Goal: Task Accomplishment & Management: Use online tool/utility

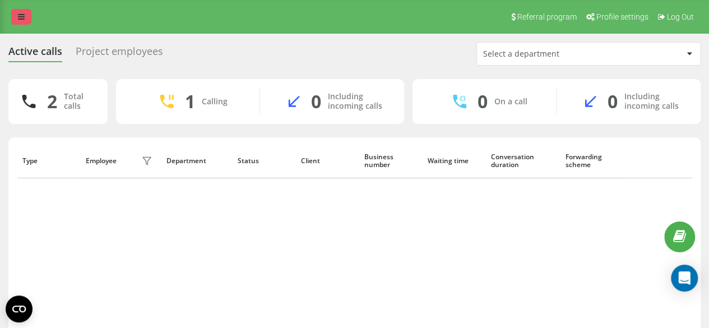
click at [24, 20] on icon at bounding box center [21, 17] width 7 height 8
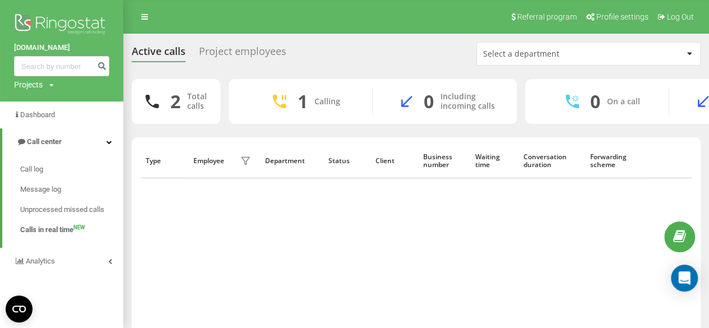
click at [256, 59] on div "Project employees" at bounding box center [242, 53] width 87 height 17
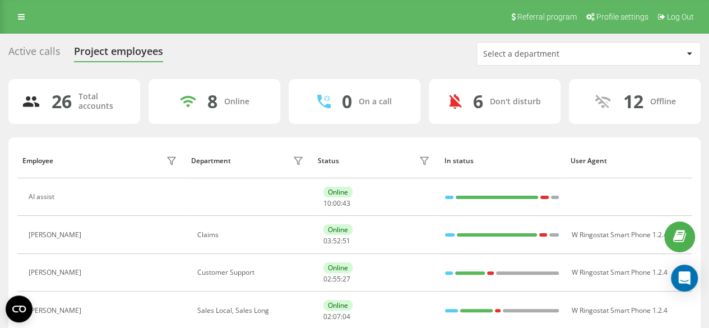
click at [504, 52] on div "Select a department" at bounding box center [550, 54] width 134 height 10
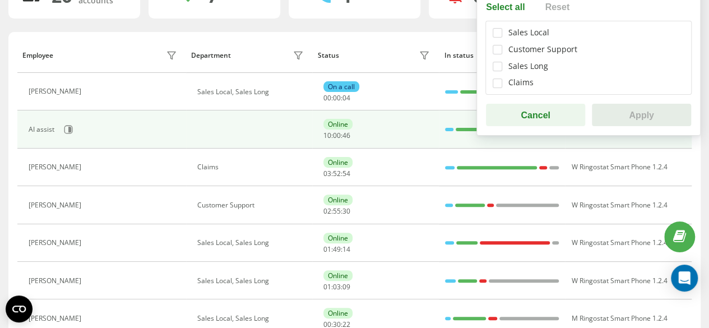
scroll to position [56, 0]
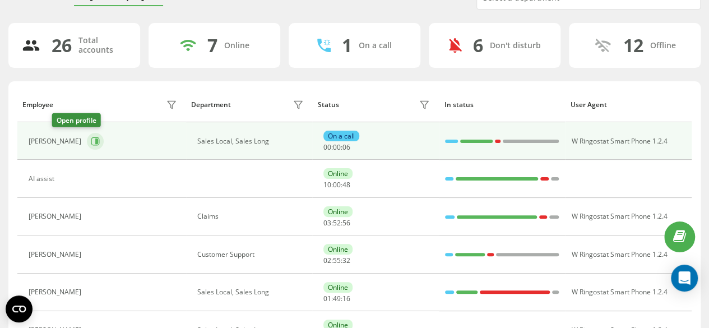
click at [95, 139] on icon at bounding box center [96, 141] width 3 height 6
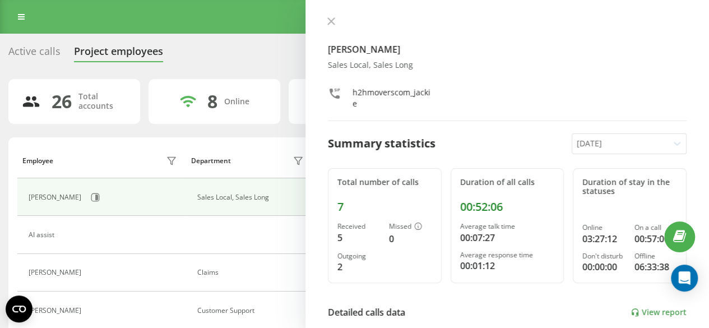
click at [326, 16] on div "Jackie Sales Local, Sales Long h2hmoverscom_jackie Summary statistics Today Tot…" at bounding box center [506, 164] width 403 height 328
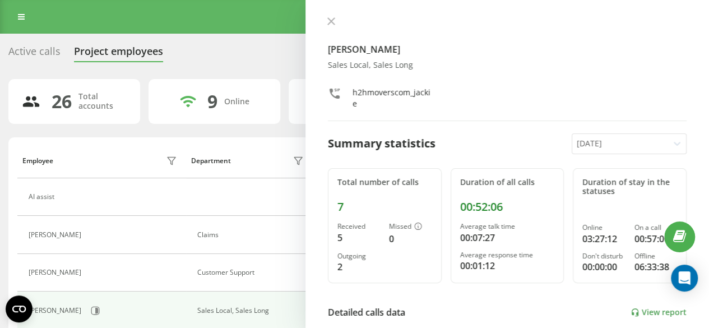
click at [591, 143] on div at bounding box center [620, 143] width 87 height 13
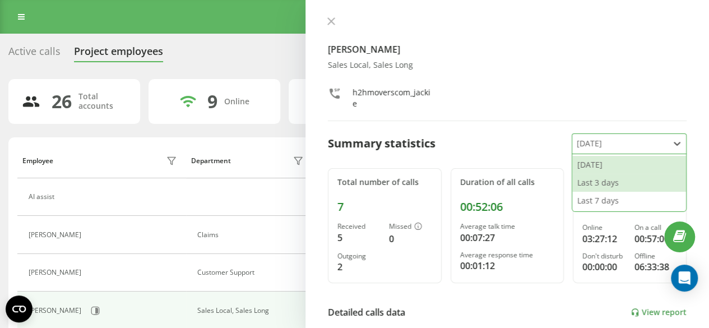
click at [597, 180] on div "Last 3 days" at bounding box center [629, 183] width 114 height 18
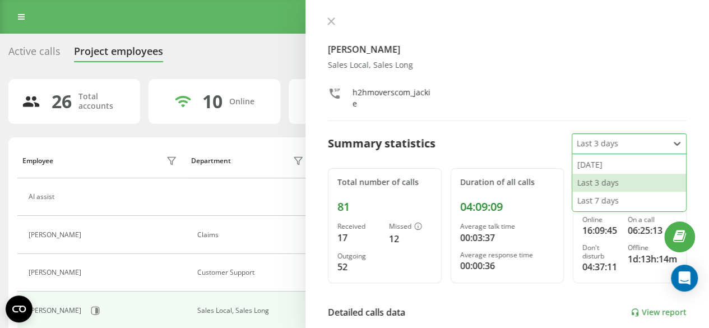
click at [610, 151] on div "Last 3 days" at bounding box center [620, 144] width 96 height 20
click at [525, 108] on div "h2hmoverscom_jackie" at bounding box center [507, 98] width 359 height 22
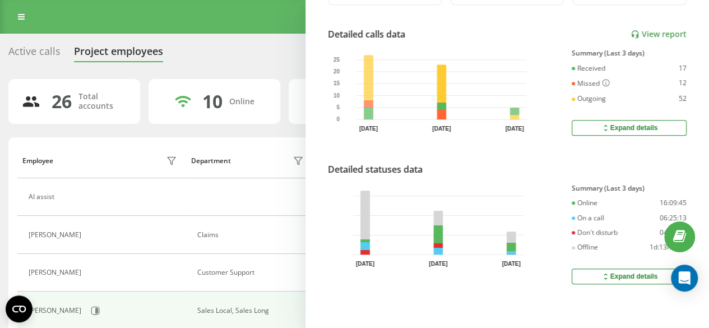
scroll to position [284, 0]
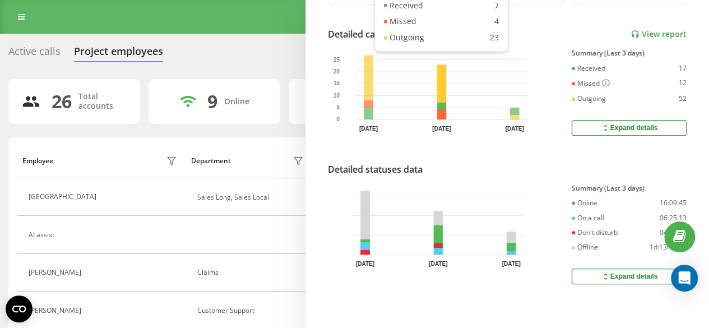
click at [611, 272] on div "Expand details" at bounding box center [629, 276] width 57 height 9
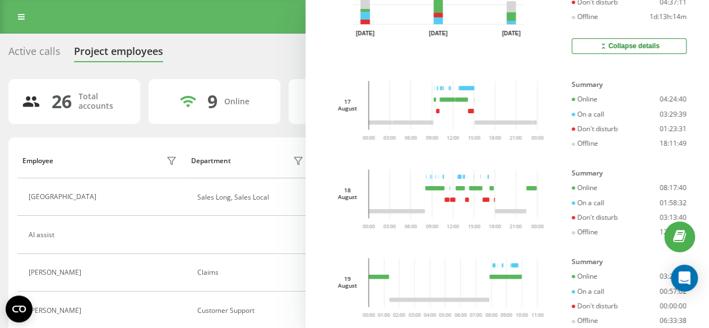
scroll to position [549, 0]
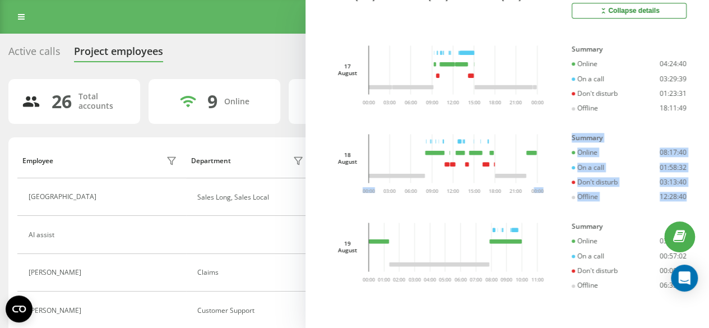
drag, startPoint x: 688, startPoint y: 186, endPoint x: 526, endPoint y: 199, distance: 162.5
click at [526, 199] on div "Jackie Sales Local, Sales Long h2hmoverscom_jackie Summary statistics Last 3 da…" at bounding box center [506, 164] width 403 height 328
click at [633, 206] on div "Summary Online 08:17:40 On a call 01:58:32 Don't disturb 03:13:40 Offline 12:28…" at bounding box center [629, 176] width 115 height 84
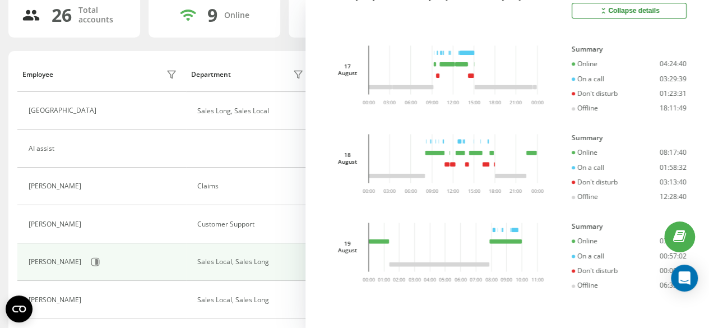
scroll to position [112, 0]
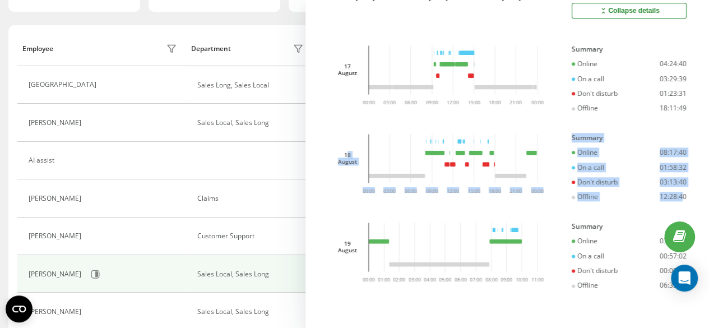
drag, startPoint x: 348, startPoint y: 124, endPoint x: 641, endPoint y: 180, distance: 298.5
click at [672, 194] on div "Jackie Sales Local, Sales Long h2hmoverscom_jackie Summary statistics Last 3 da…" at bounding box center [506, 164] width 403 height 328
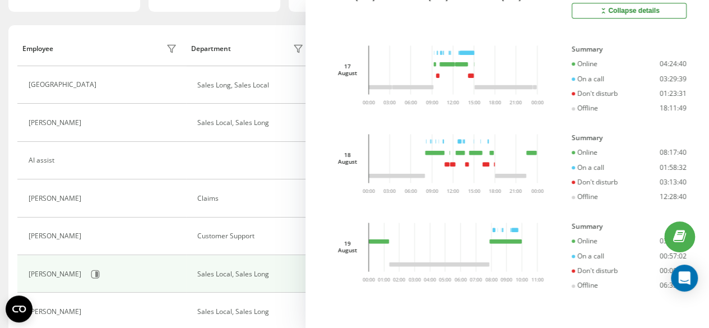
click at [529, 118] on div "17 August 03:00 06:00 09:00 12:00 15:00 18:00 21:00 00:00 00:00" at bounding box center [438, 87] width 220 height 84
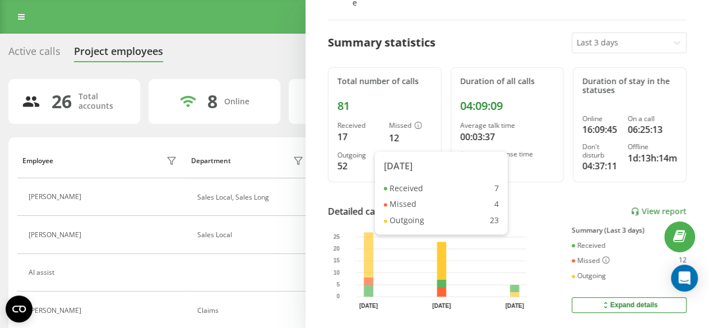
scroll to position [0, 0]
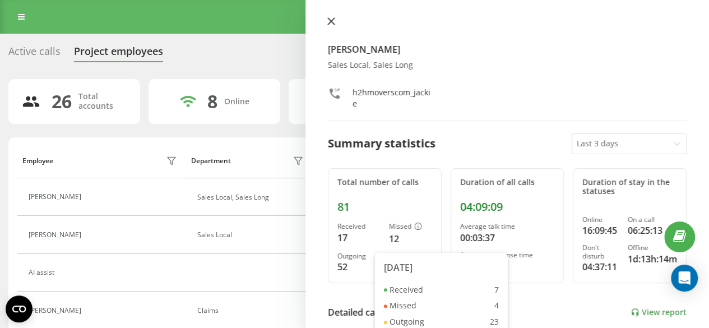
click at [335, 25] on button at bounding box center [331, 22] width 15 height 11
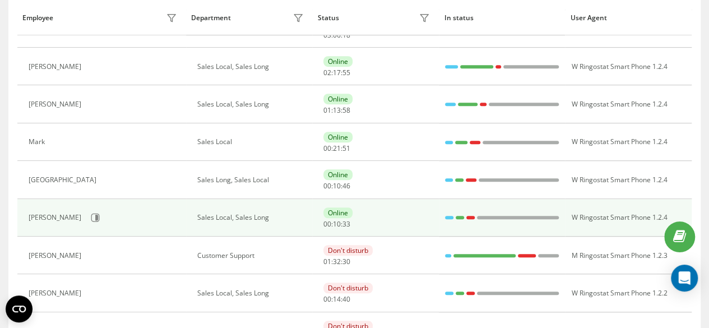
scroll to position [336, 0]
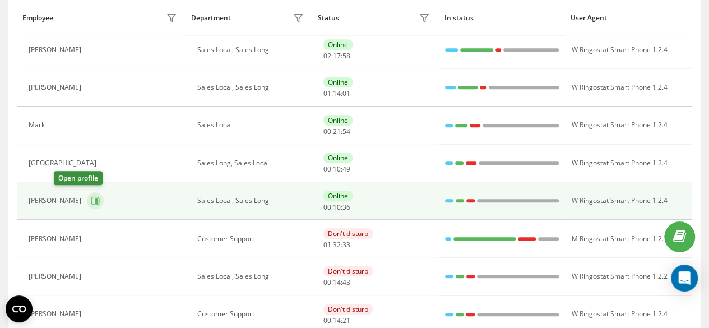
click at [91, 201] on icon at bounding box center [95, 200] width 9 height 9
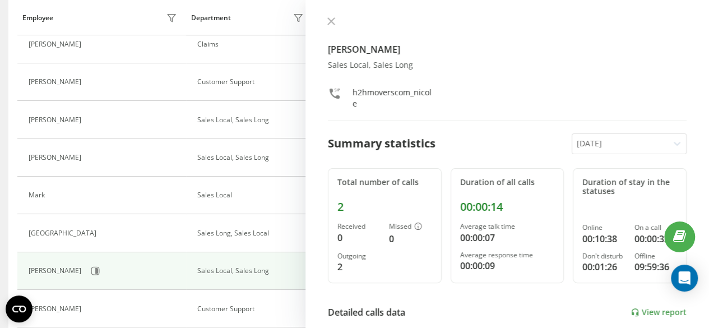
scroll to position [224, 0]
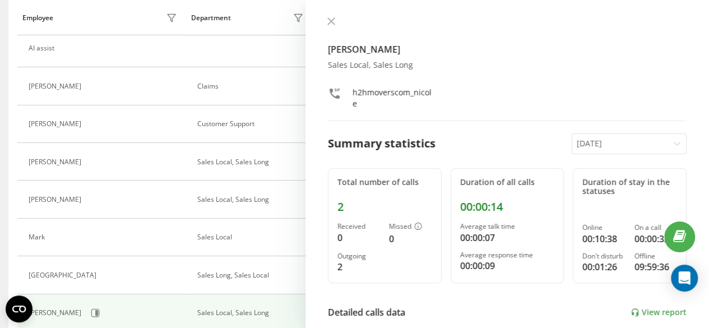
drag, startPoint x: 618, startPoint y: 134, endPoint x: 612, endPoint y: 144, distance: 11.5
click at [616, 137] on div "[DATE]" at bounding box center [620, 144] width 96 height 20
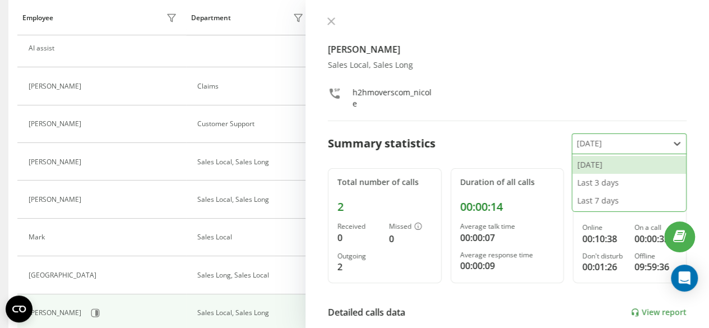
click at [612, 144] on div at bounding box center [620, 143] width 87 height 13
click at [586, 179] on div "Last 3 days" at bounding box center [629, 183] width 114 height 18
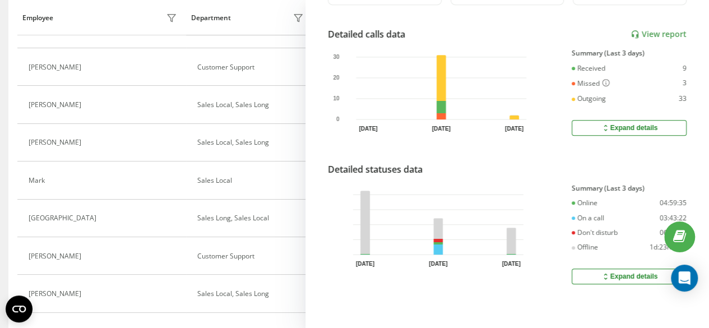
scroll to position [336, 0]
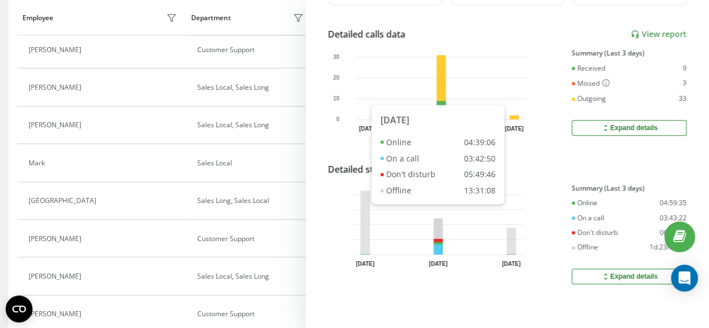
click at [439, 243] on rect at bounding box center [438, 236] width 10 height 36
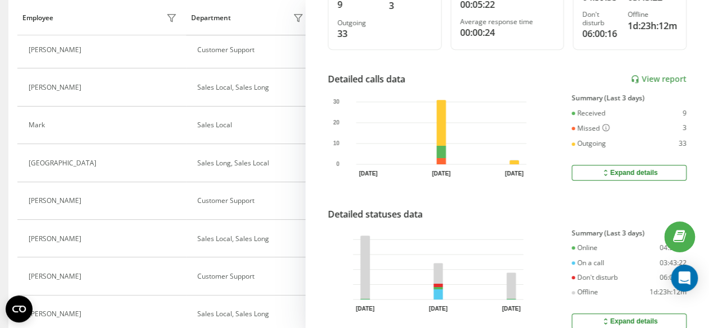
scroll to position [280, 0]
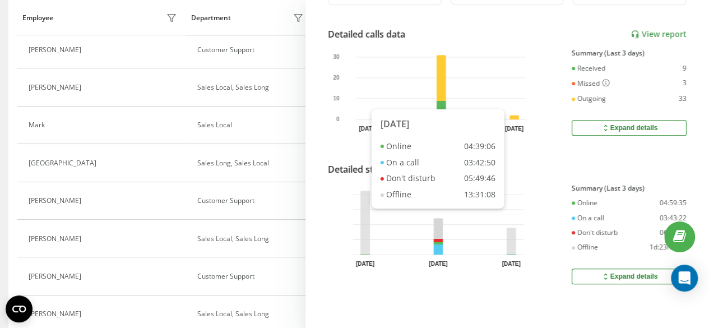
click at [436, 248] on rect at bounding box center [438, 236] width 10 height 36
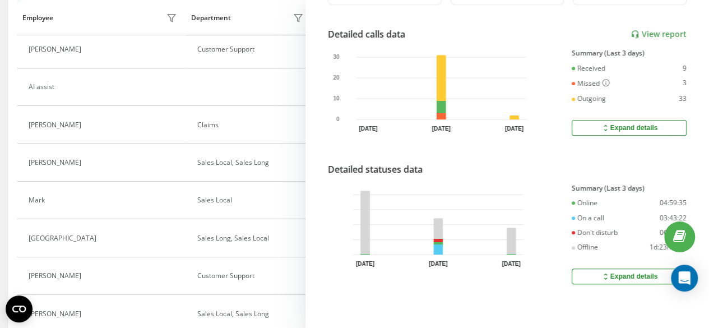
scroll to position [0, 0]
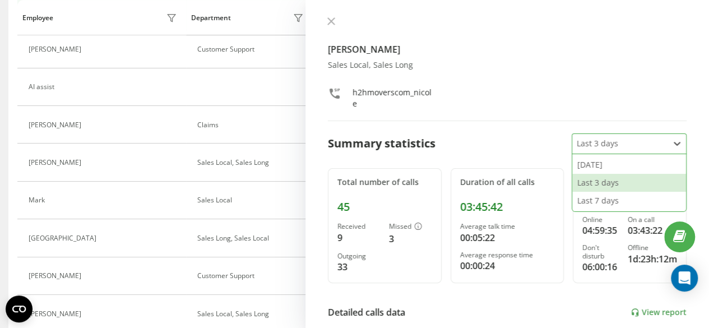
click at [584, 144] on div at bounding box center [620, 143] width 87 height 13
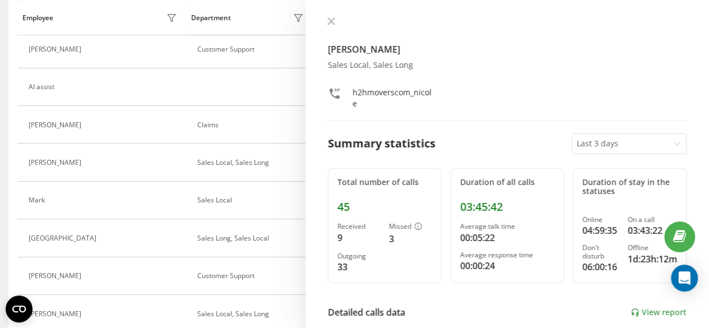
click at [488, 163] on div "Nicole Sales Local, Sales Long h2hmoverscom_nicole Summary statistics Last 3 da…" at bounding box center [506, 164] width 403 height 328
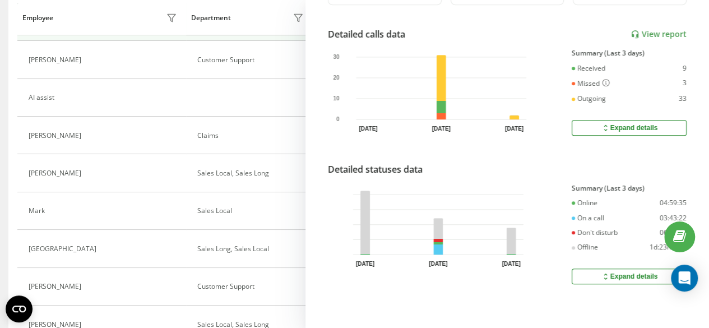
scroll to position [261, 0]
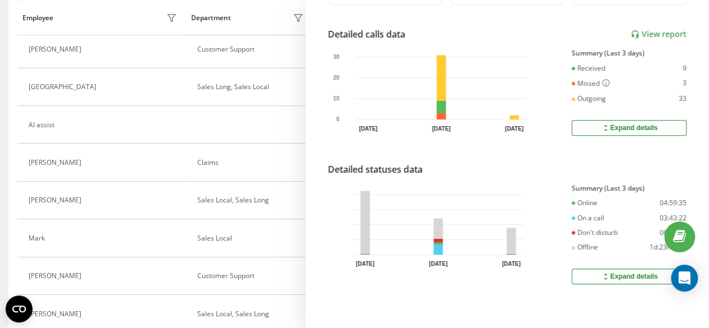
click at [435, 250] on icon "17 Aug 18 Aug 19 Aug" at bounding box center [429, 224] width 187 height 81
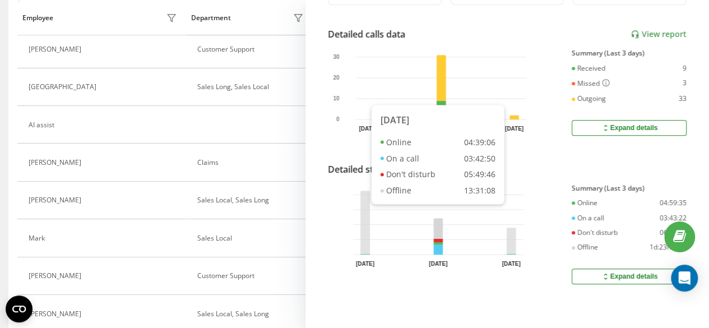
click at [440, 242] on rect at bounding box center [438, 236] width 10 height 36
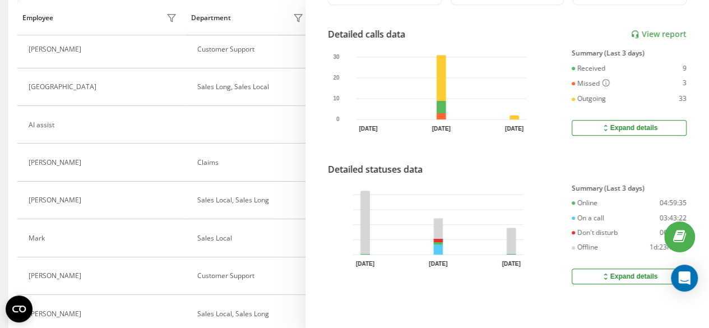
click at [431, 188] on icon "17 Aug 18 Aug 19 Aug" at bounding box center [429, 224] width 187 height 81
click at [435, 249] on icon "17 Aug 18 Aug 19 Aug" at bounding box center [429, 224] width 187 height 81
click at [601, 272] on icon at bounding box center [606, 276] width 10 height 9
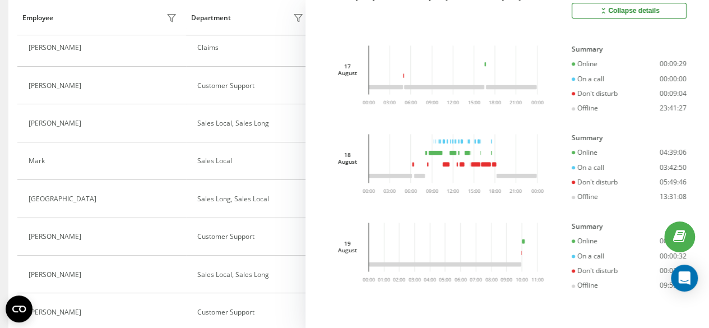
scroll to position [317, 0]
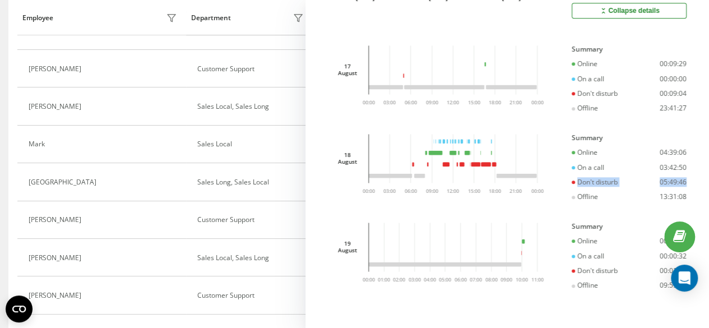
drag, startPoint x: 682, startPoint y: 177, endPoint x: 559, endPoint y: 175, distance: 123.3
click at [559, 175] on div "Nicole Sales Local, Sales Long h2hmoverscom_nicole Summary statistics Last 3 da…" at bounding box center [506, 164] width 403 height 328
copy div "Don't disturb 05:49:46"
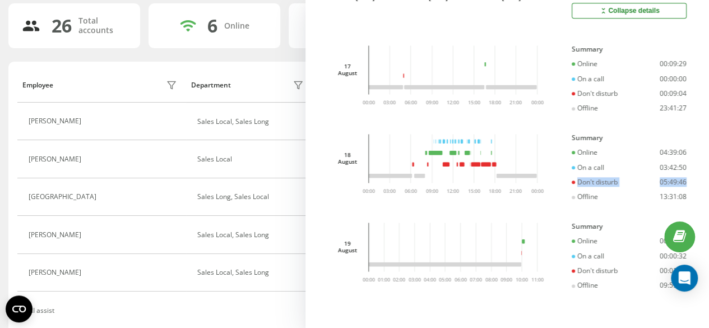
scroll to position [0, 0]
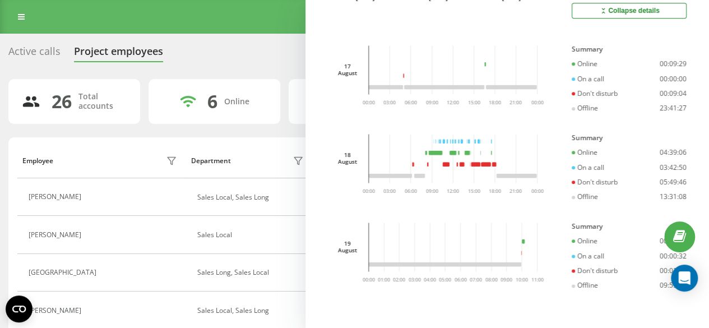
click at [171, 20] on div "Referral program Profile settings Log Out" at bounding box center [354, 17] width 709 height 34
click at [47, 53] on div "Active calls" at bounding box center [34, 53] width 52 height 17
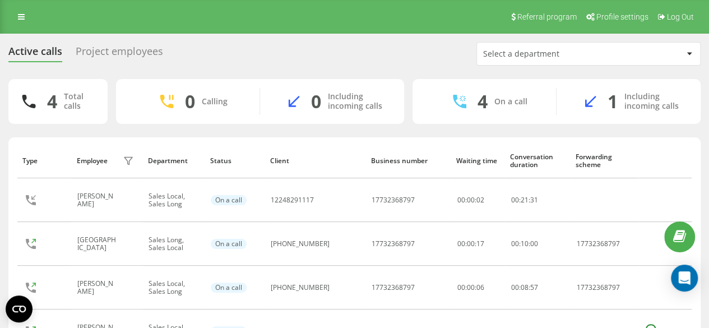
click at [46, 52] on div "Active calls" at bounding box center [35, 53] width 54 height 17
click at [8, 15] on div "Referral program Profile settings Log Out" at bounding box center [354, 17] width 709 height 34
click at [16, 16] on link at bounding box center [21, 17] width 20 height 16
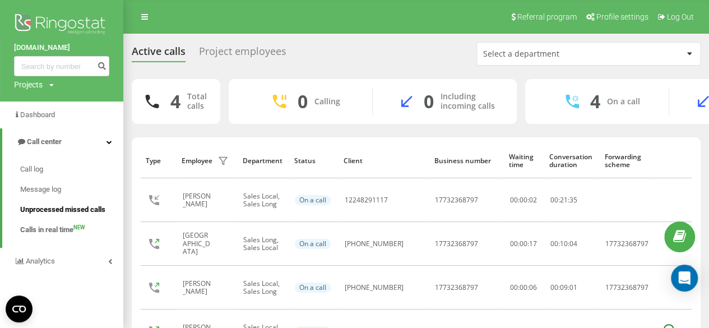
click at [66, 207] on span "Unprocessed missed calls" at bounding box center [62, 209] width 85 height 11
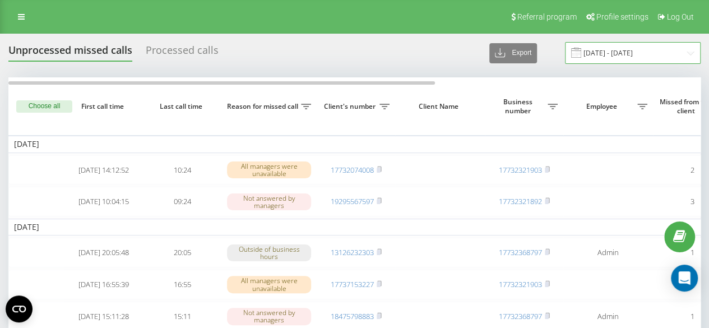
click at [606, 56] on input "19.07.2025 - 19.08.2025" at bounding box center [633, 53] width 136 height 22
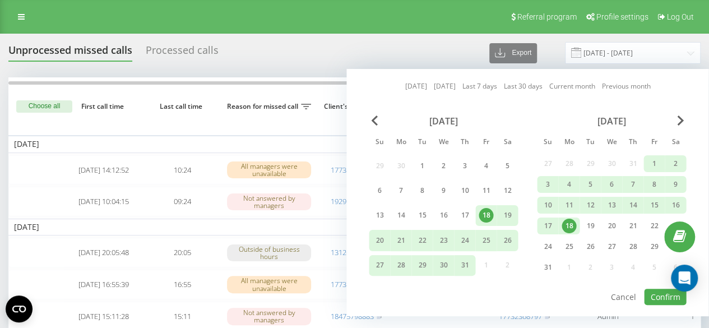
click at [567, 222] on div "18" at bounding box center [569, 226] width 15 height 15
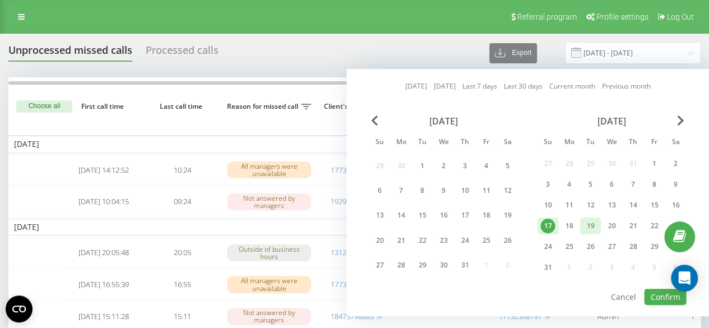
click at [594, 229] on div "19" at bounding box center [590, 226] width 15 height 15
drag, startPoint x: 616, startPoint y: 242, endPoint x: 630, endPoint y: 254, distance: 19.0
click at [627, 250] on div "24 25 26 27 28 29 30" at bounding box center [611, 246] width 149 height 17
drag, startPoint x: 655, startPoint y: 275, endPoint x: 660, endPoint y: 280, distance: 7.2
click at [657, 277] on div "August 2025 Su Mo Tu We Th Fr Sa 27 28 29 30 31 1 2 3 4 5 6 7 8 9 10 11 12 13 1…" at bounding box center [611, 197] width 149 height 164
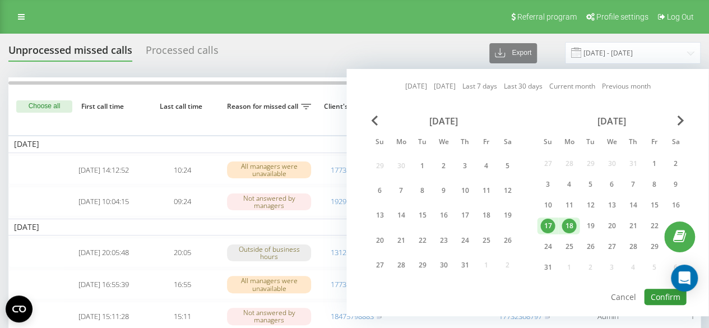
click at [669, 295] on button "Confirm" at bounding box center [665, 297] width 42 height 16
click at [0, 0] on div at bounding box center [0, 0] width 0 height 0
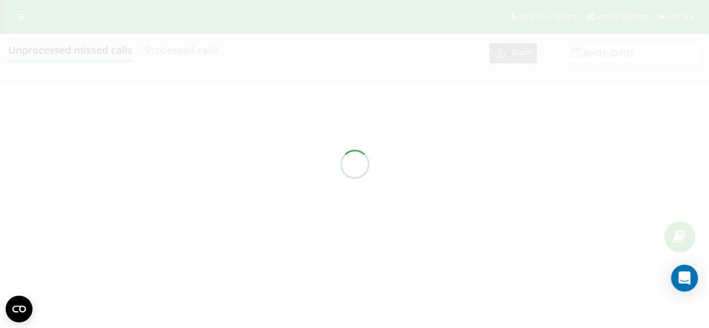
type input "18.08.2025 - 19.08.2025"
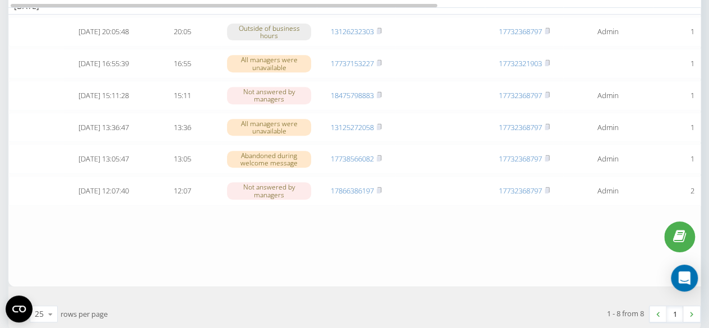
scroll to position [224, 0]
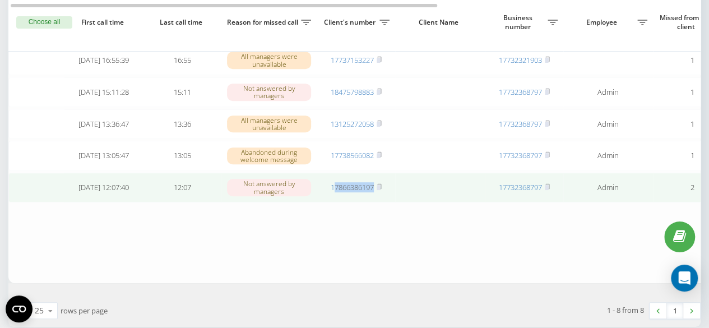
drag, startPoint x: 384, startPoint y: 209, endPoint x: 333, endPoint y: 213, distance: 51.7
click at [333, 202] on td "17866386197" at bounding box center [356, 188] width 78 height 30
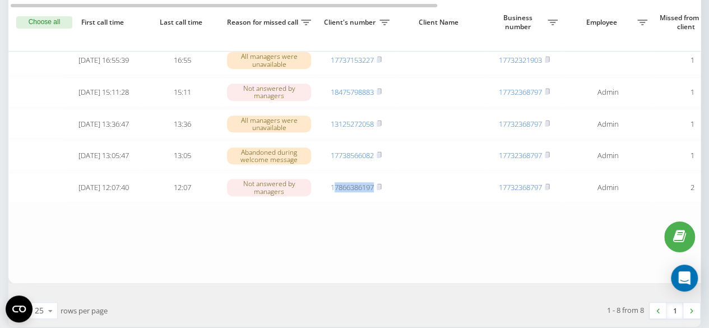
copy link "7866386197"
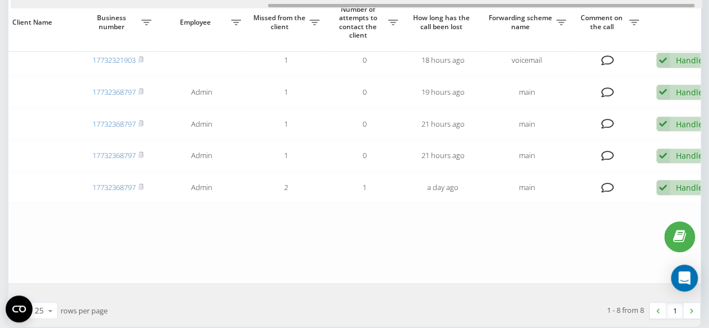
scroll to position [0, 429]
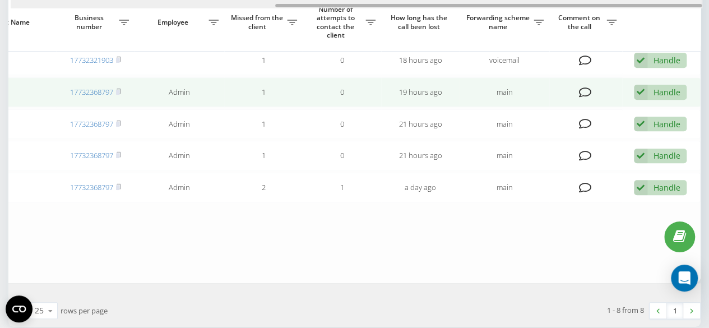
drag, startPoint x: 344, startPoint y: 7, endPoint x: 644, endPoint y: 90, distance: 311.2
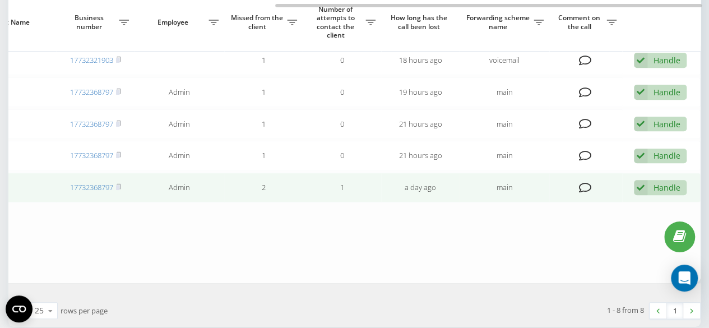
click at [667, 193] on div "Handle" at bounding box center [666, 187] width 27 height 11
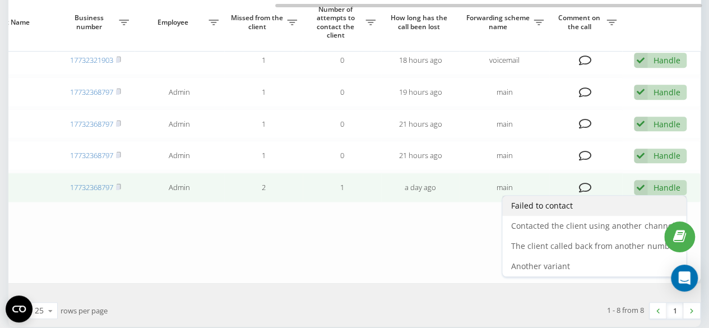
click at [558, 216] on div "Failed to contact" at bounding box center [594, 206] width 184 height 20
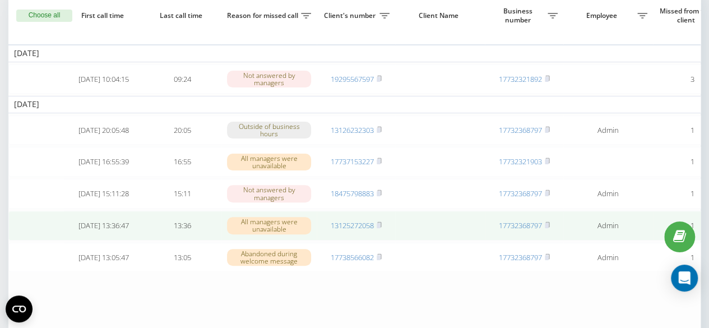
scroll to position [112, 0]
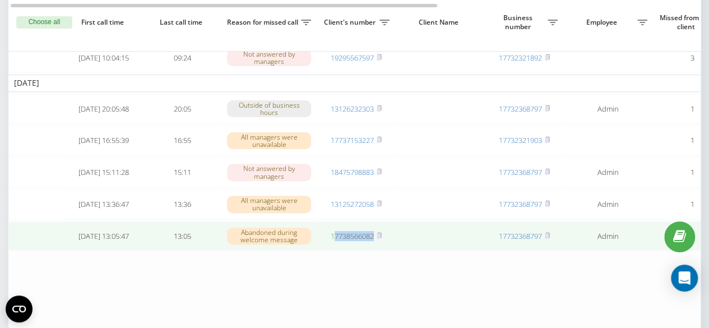
drag, startPoint x: 378, startPoint y: 243, endPoint x: 334, endPoint y: 244, distance: 44.3
click at [334, 241] on span "17738566082" at bounding box center [356, 236] width 51 height 10
copy link "7738566082"
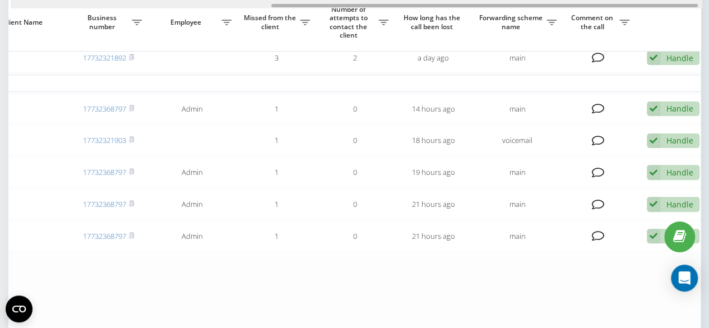
scroll to position [0, 429]
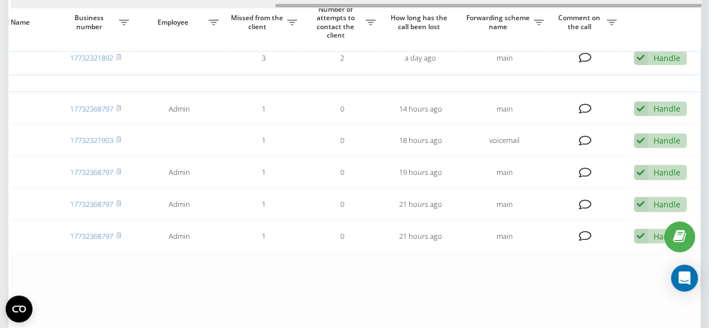
drag, startPoint x: 320, startPoint y: 5, endPoint x: 614, endPoint y: 4, distance: 293.6
click at [614, 4] on div at bounding box center [488, 5] width 426 height 3
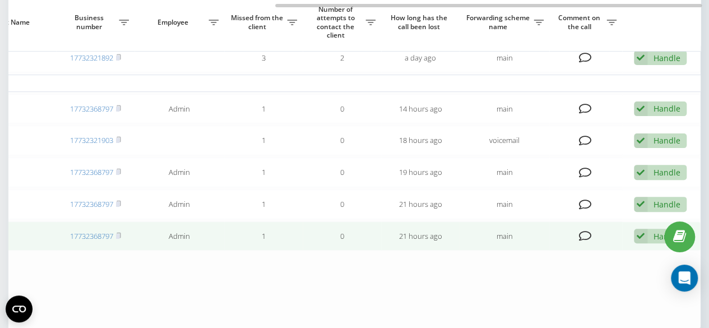
click at [653, 242] on div "Handle" at bounding box center [666, 236] width 27 height 11
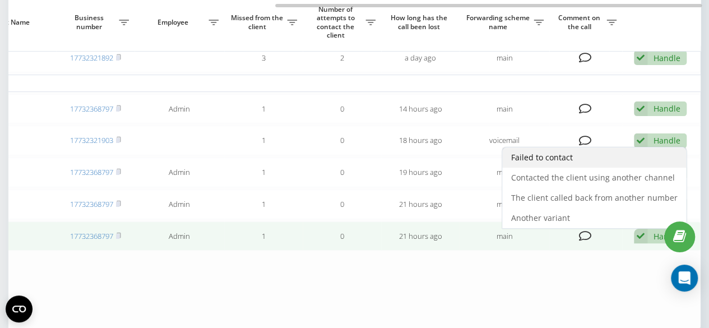
click at [547, 163] on span "Failed to contact" at bounding box center [542, 157] width 62 height 11
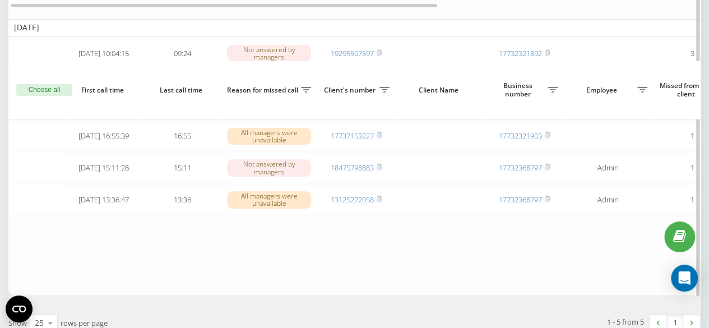
scroll to position [187, 0]
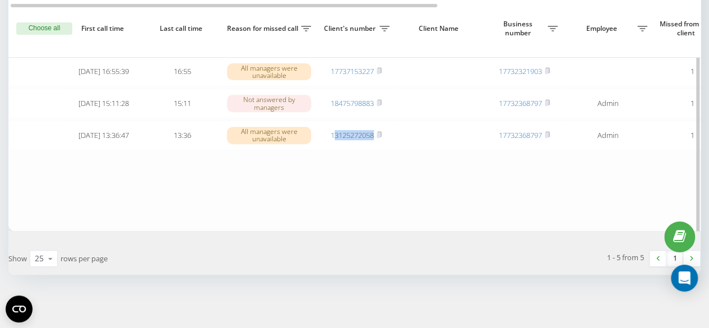
drag, startPoint x: 382, startPoint y: 143, endPoint x: 331, endPoint y: 152, distance: 51.2
click at [331, 152] on table "Today 2025-08-18 10:04:15 09:24 Not answered by managers 19295567597 1773232189…" at bounding box center [568, 63] width 1121 height 334
copy link "3125272058"
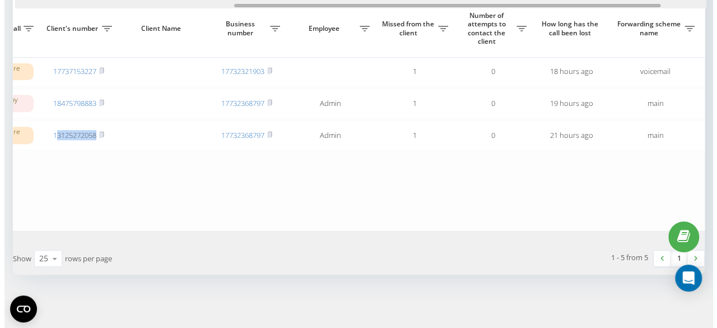
scroll to position [0, 429]
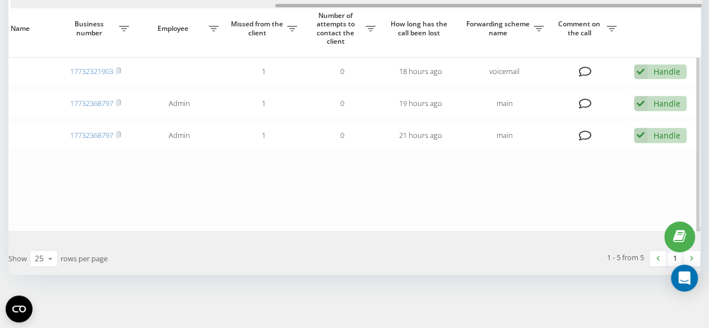
drag, startPoint x: 398, startPoint y: 6, endPoint x: 691, endPoint y: 27, distance: 293.9
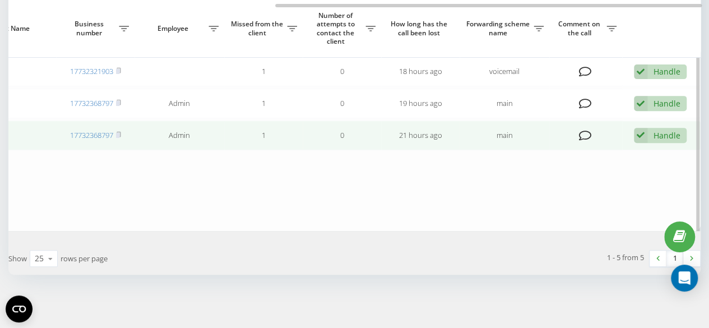
click at [667, 131] on div "Handle" at bounding box center [666, 135] width 27 height 11
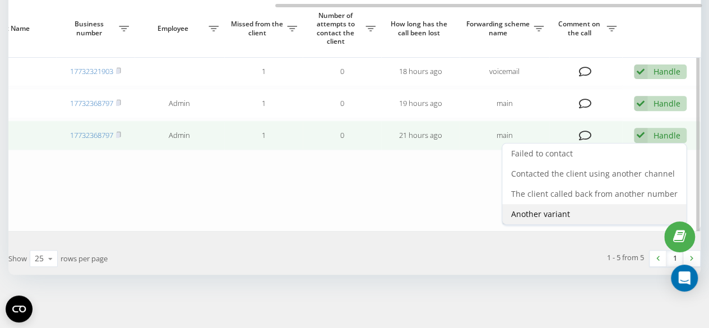
click at [563, 215] on span "Another variant" at bounding box center [540, 213] width 59 height 11
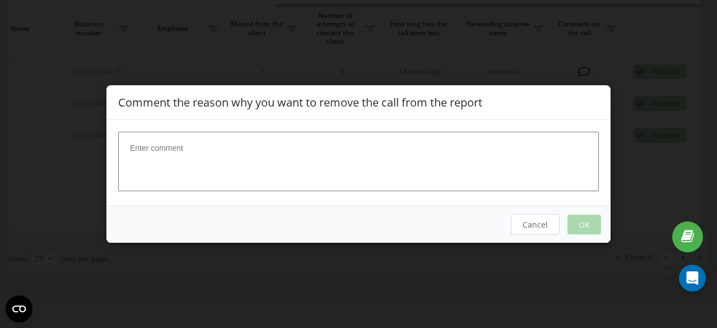
click at [368, 180] on textarea at bounding box center [358, 161] width 481 height 59
type textarea "Roman called him back"
click at [582, 215] on button "OK" at bounding box center [585, 225] width 34 height 20
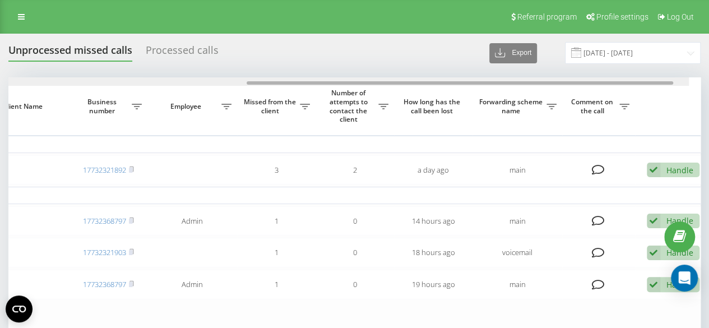
scroll to position [0, 424]
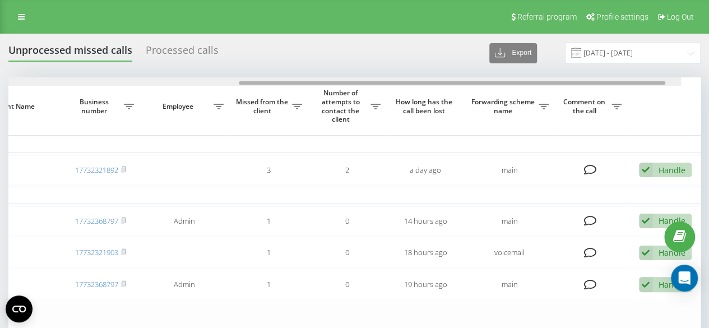
drag, startPoint x: 325, startPoint y: 81, endPoint x: 587, endPoint y: 87, distance: 261.8
click at [587, 87] on div "Choose all First call time Last call time Reason for missed call Client's numbe…" at bounding box center [354, 228] width 692 height 303
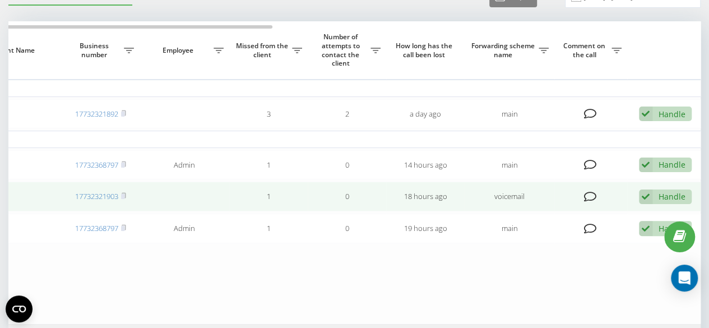
scroll to position [154, 0]
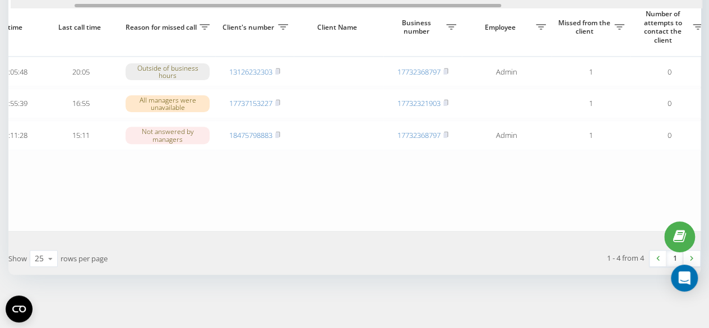
drag, startPoint x: 309, startPoint y: 4, endPoint x: 107, endPoint y: 2, distance: 201.7
click at [107, 2] on div at bounding box center [357, 4] width 692 height 8
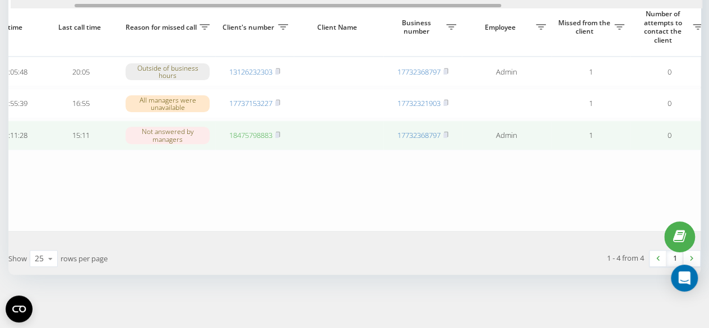
scroll to position [0, 96]
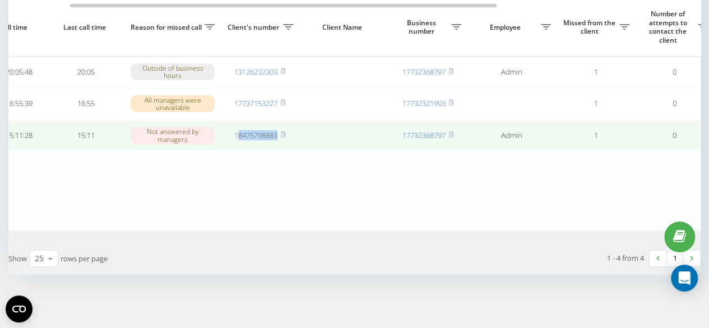
drag, startPoint x: 253, startPoint y: 141, endPoint x: 238, endPoint y: 142, distance: 15.8
click at [238, 142] on td "18475798883" at bounding box center [259, 135] width 78 height 30
copy link "8475798883"
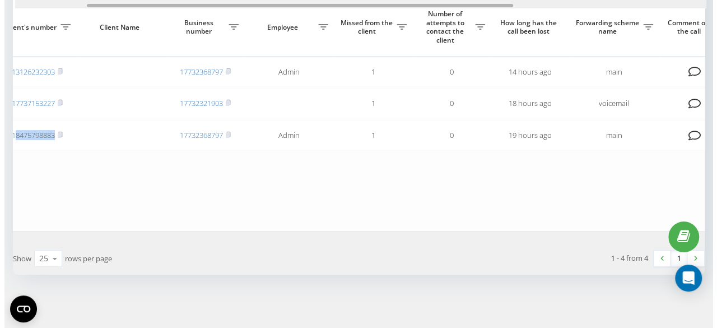
scroll to position [0, 429]
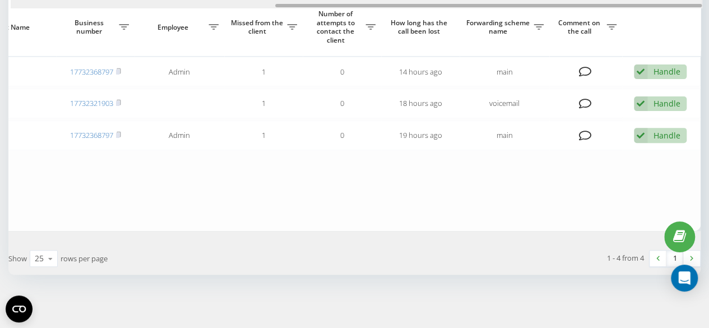
drag, startPoint x: 199, startPoint y: 5, endPoint x: 519, endPoint y: -12, distance: 320.4
click at [519, 0] on html "h2hmovers.com Projects h2hmovers.com Dashboard Call center Call log Message log…" at bounding box center [354, 15] width 709 height 328
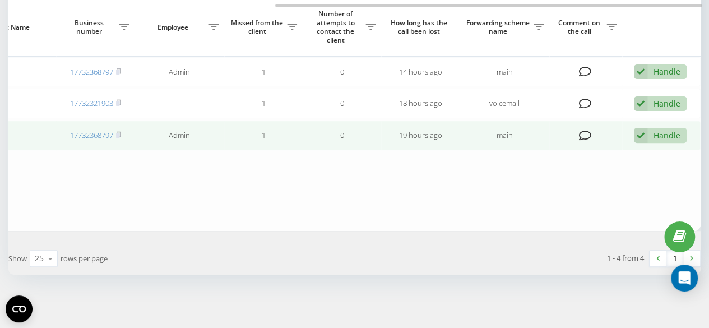
click at [663, 128] on div "Handle Failed to contact Contacted the client using another channel The client …" at bounding box center [660, 135] width 53 height 15
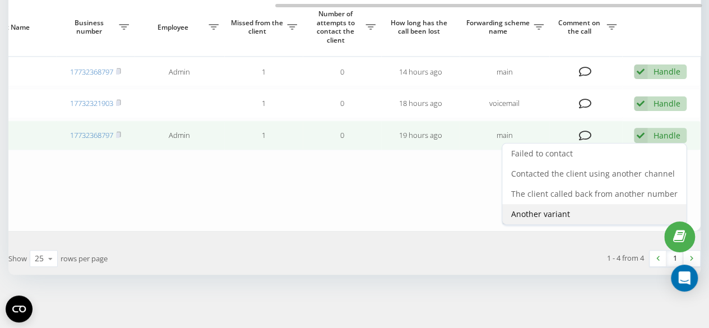
click at [556, 210] on span "Another variant" at bounding box center [540, 213] width 59 height 11
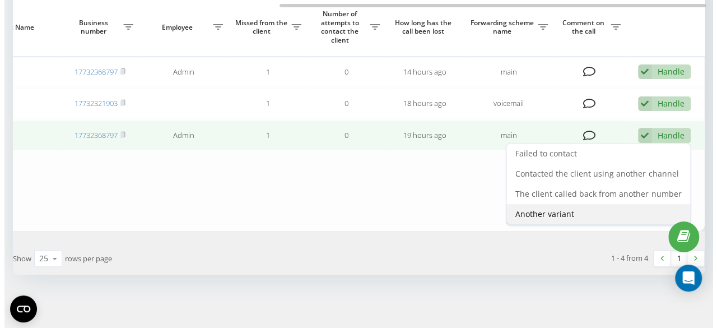
scroll to position [0, 420]
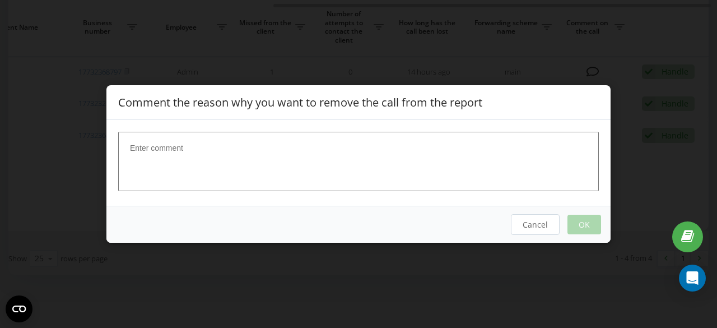
click at [397, 164] on textarea at bounding box center [358, 161] width 481 height 59
type textarea "b"
type textarea "Brian called him back"
click at [587, 224] on button "OK" at bounding box center [585, 225] width 34 height 20
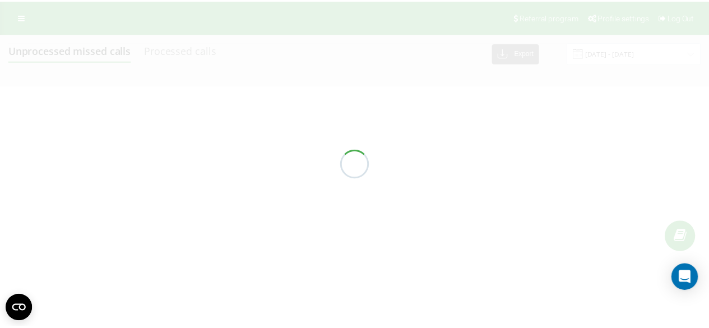
scroll to position [0, 0]
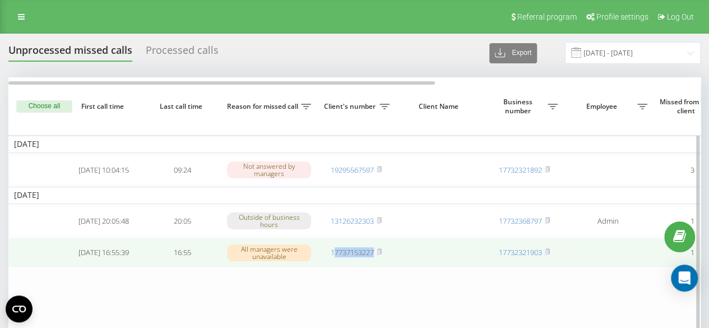
drag, startPoint x: 386, startPoint y: 261, endPoint x: 334, endPoint y: 264, distance: 52.3
click at [334, 264] on td "17737153227" at bounding box center [356, 253] width 78 height 30
copy link "7737153227"
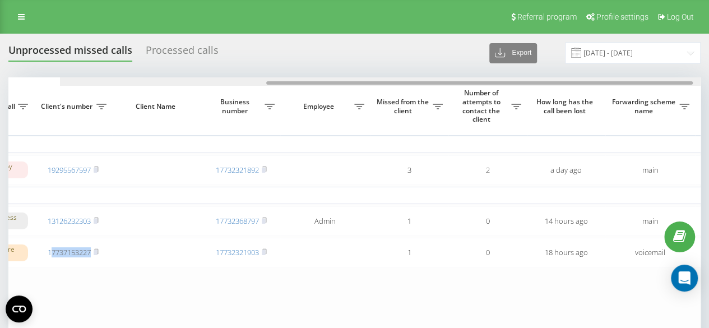
scroll to position [0, 429]
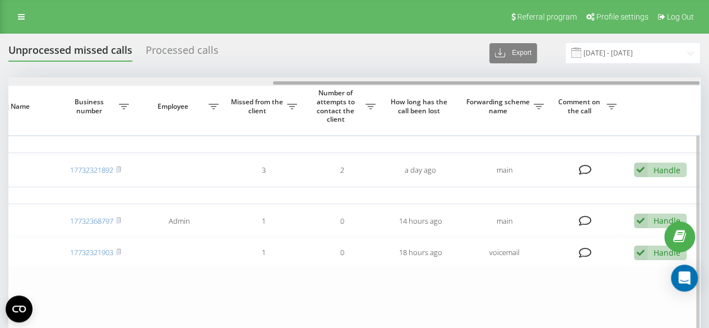
drag, startPoint x: 387, startPoint y: 83, endPoint x: 698, endPoint y: 96, distance: 311.3
click at [704, 68] on div "Unprocessed missed calls Processed calls Export .csv .xlsx 18.08.2025 - 19.08.2…" at bounding box center [354, 239] width 709 height 411
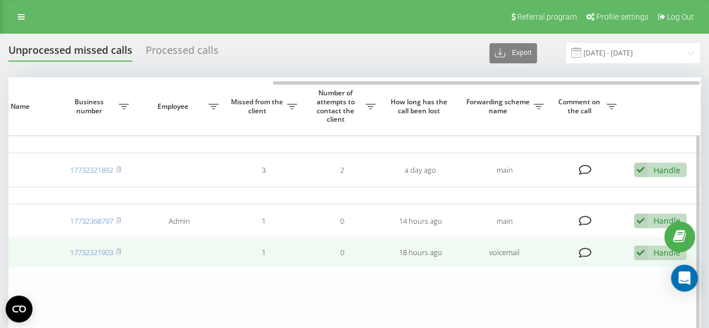
click at [662, 258] on div "Handle" at bounding box center [666, 252] width 27 height 11
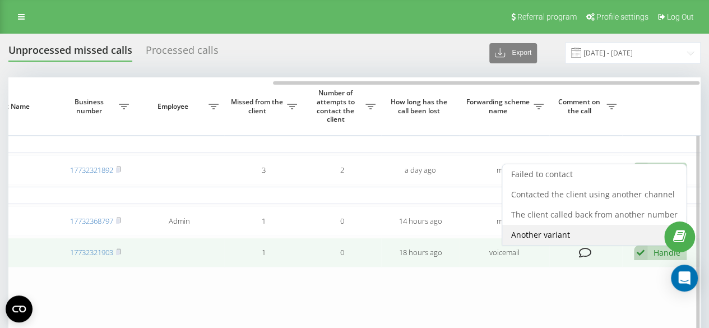
click at [564, 240] on span "Another variant" at bounding box center [540, 234] width 59 height 11
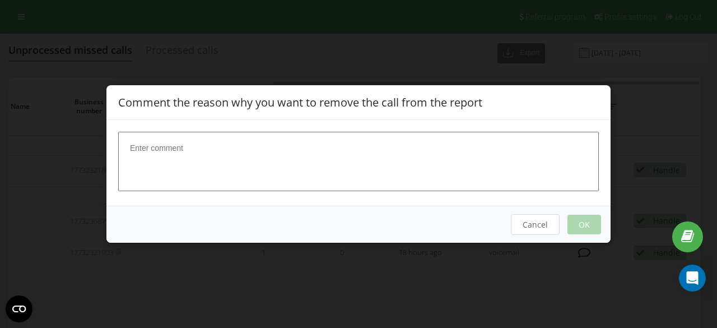
click at [393, 163] on textarea at bounding box center [358, 161] width 481 height 59
drag, startPoint x: 384, startPoint y: 153, endPoint x: 97, endPoint y: 171, distance: 288.0
click at [97, 171] on div "Comment the reason why you want to remove the call from the report mOVE TASTIC …" at bounding box center [358, 164] width 717 height 328
drag, startPoint x: 157, startPoint y: 154, endPoint x: 150, endPoint y: 154, distance: 7.3
click at [150, 154] on textarea "Move tastic" at bounding box center [358, 161] width 481 height 59
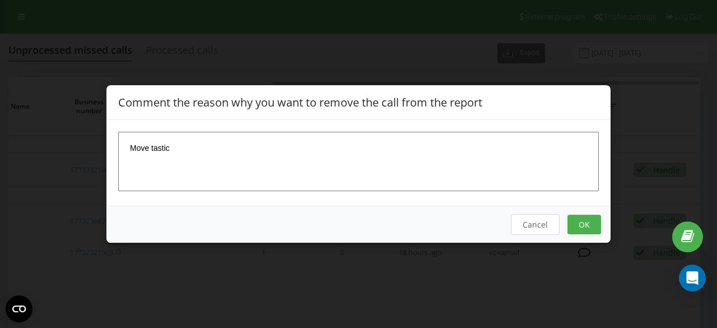
drag, startPoint x: 151, startPoint y: 147, endPoint x: 158, endPoint y: 166, distance: 20.2
click at [151, 149] on textarea "Move tastic" at bounding box center [358, 161] width 481 height 59
drag, startPoint x: 165, startPoint y: 175, endPoint x: 169, endPoint y: 180, distance: 6.4
click at [165, 175] on textarea "Move tastic" at bounding box center [358, 161] width 481 height 59
click at [276, 174] on textarea "Move tastic" at bounding box center [358, 161] width 481 height 59
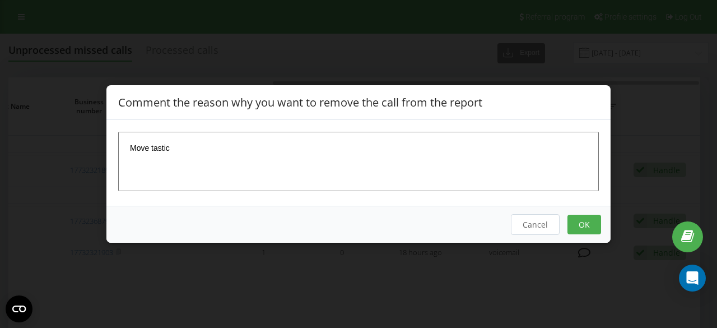
click at [152, 146] on textarea "Move tastic" at bounding box center [358, 161] width 481 height 59
type textarea "Movetastic"
drag, startPoint x: 577, startPoint y: 229, endPoint x: 568, endPoint y: 230, distance: 8.5
click at [577, 229] on button "OK" at bounding box center [585, 225] width 34 height 20
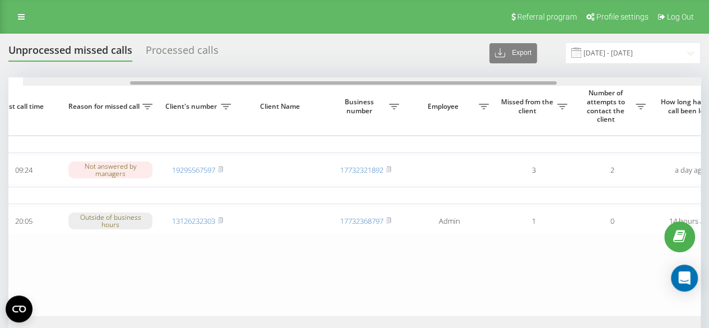
drag, startPoint x: 311, startPoint y: 83, endPoint x: 397, endPoint y: 119, distance: 92.7
click at [408, 82] on div at bounding box center [343, 82] width 426 height 3
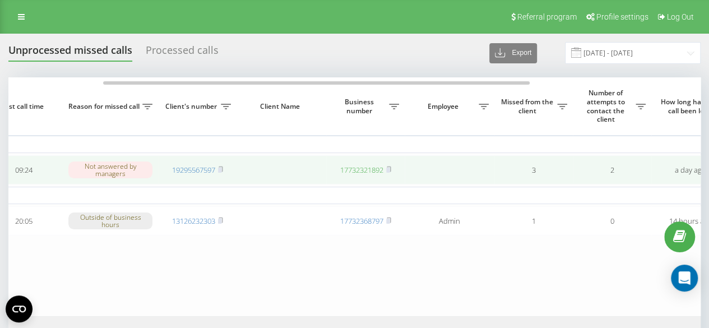
scroll to position [0, 157]
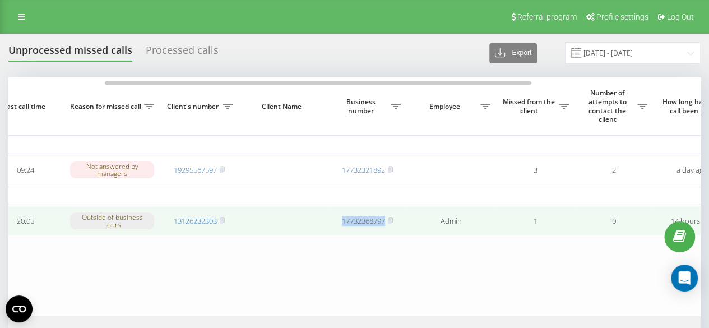
drag, startPoint x: 403, startPoint y: 226, endPoint x: 341, endPoint y: 235, distance: 62.8
click at [341, 235] on td "17732368797" at bounding box center [367, 221] width 78 height 30
drag, startPoint x: 249, startPoint y: 227, endPoint x: 173, endPoint y: 228, distance: 75.7
click at [173, 228] on tr "2025-08-18 20:05:48 20:05 Outside of business hours 13126232303 17732368797 Adm…" at bounding box center [411, 221] width 1121 height 30
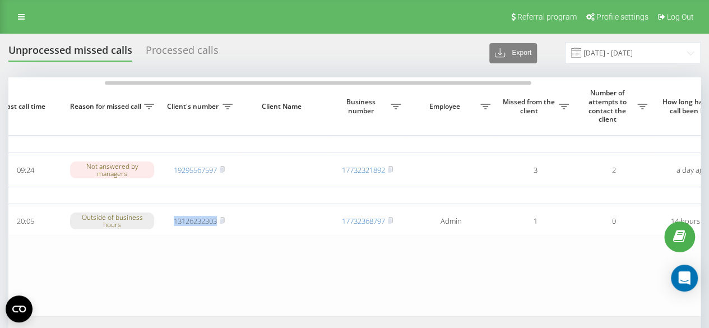
drag, startPoint x: 245, startPoint y: 263, endPoint x: 239, endPoint y: 253, distance: 12.1
click at [247, 263] on table "Today 2025-08-18 10:04:15 09:24 Not answered by managers 19295567597 1773232189…" at bounding box center [411, 196] width 1121 height 239
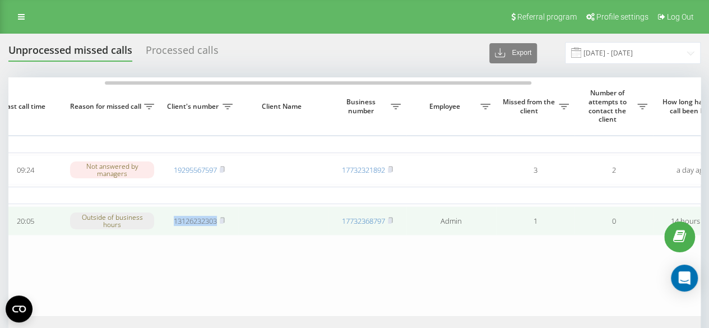
click at [225, 234] on td "13126232303" at bounding box center [199, 221] width 78 height 30
drag, startPoint x: 222, startPoint y: 229, endPoint x: 175, endPoint y: 235, distance: 47.4
click at [175, 235] on td "13126232303" at bounding box center [199, 221] width 78 height 30
copy link "3126232303"
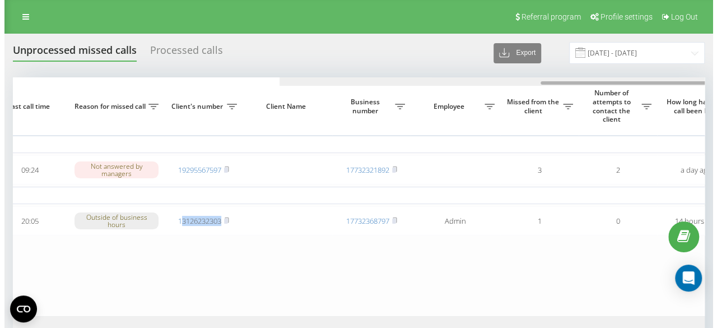
scroll to position [0, 429]
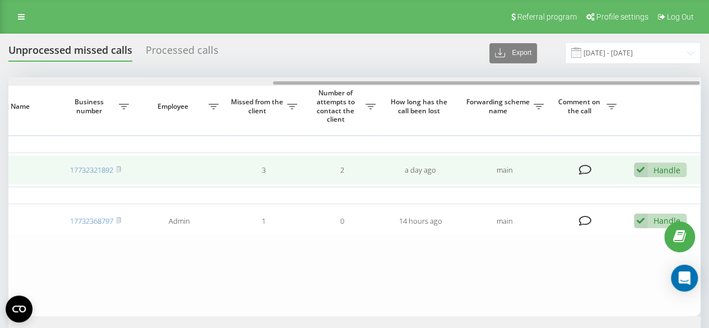
drag, startPoint x: 356, startPoint y: 83, endPoint x: 666, endPoint y: 155, distance: 318.2
click at [637, 81] on div at bounding box center [486, 82] width 426 height 3
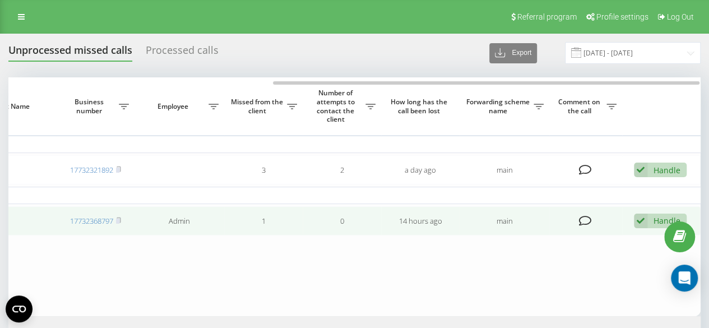
drag, startPoint x: 659, startPoint y: 219, endPoint x: 641, endPoint y: 221, distance: 18.0
click at [659, 220] on div "Handle" at bounding box center [666, 220] width 27 height 11
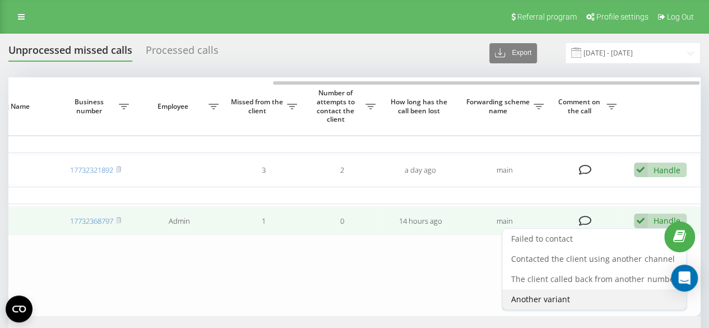
click at [545, 296] on span "Another variant" at bounding box center [540, 299] width 59 height 11
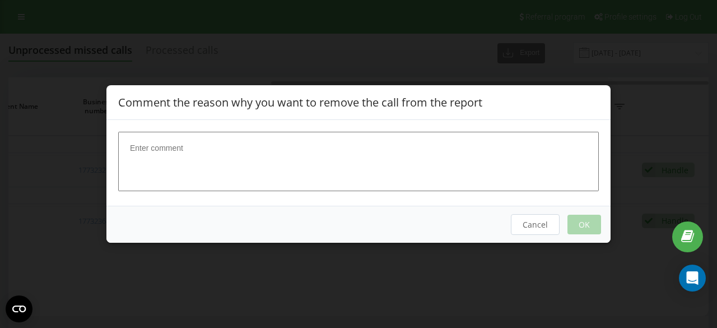
click at [428, 170] on textarea at bounding box center [358, 161] width 481 height 59
type textarea "Viktoria took care of it."
click at [599, 216] on button "OK" at bounding box center [585, 225] width 34 height 20
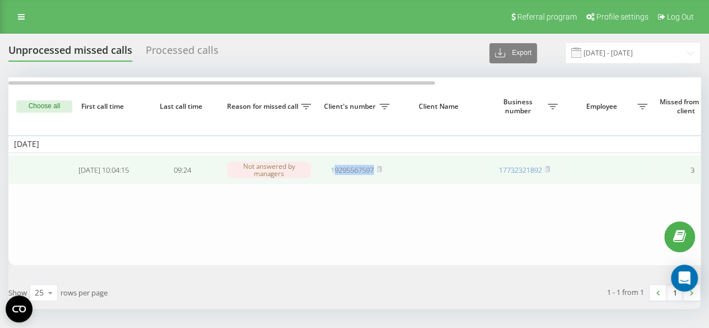
drag, startPoint x: 383, startPoint y: 176, endPoint x: 333, endPoint y: 179, distance: 50.5
click at [333, 179] on td "19295567597" at bounding box center [356, 170] width 78 height 30
copy link "9295567597"
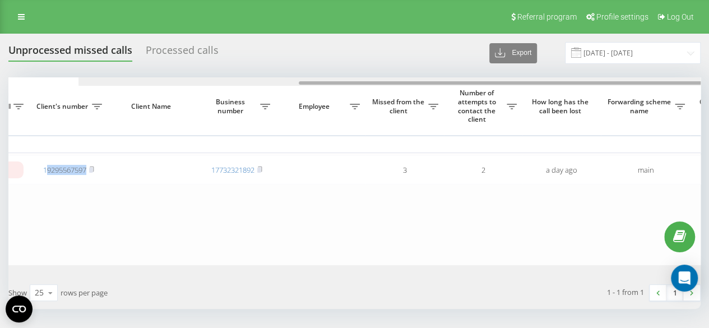
scroll to position [0, 429]
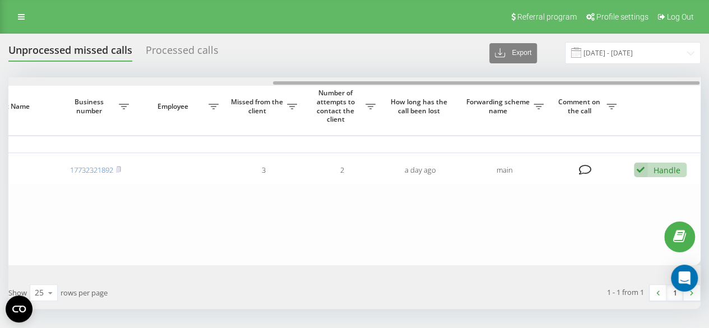
drag, startPoint x: 136, startPoint y: 81, endPoint x: 516, endPoint y: 140, distance: 384.4
click at [488, 91] on div "Choose all First call time Last call time Reason for missed call Client's numbe…" at bounding box center [354, 171] width 692 height 188
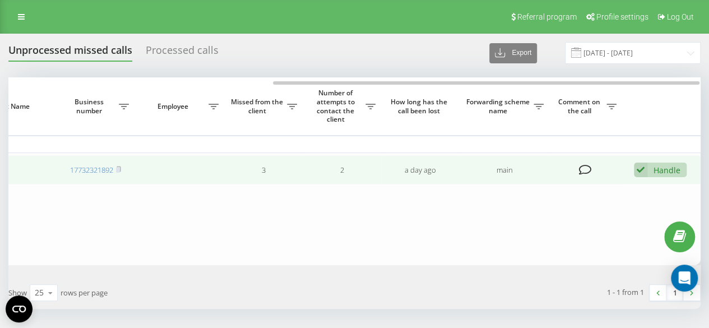
click at [657, 170] on div "Handle" at bounding box center [666, 170] width 27 height 11
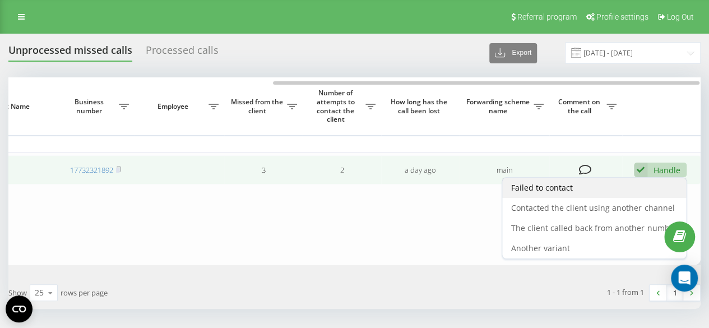
click at [601, 187] on div "Failed to contact" at bounding box center [594, 188] width 184 height 20
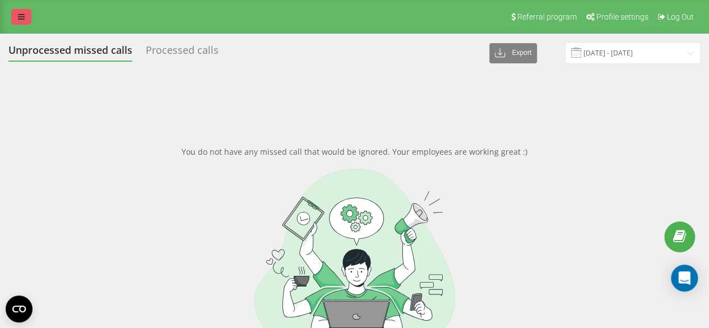
click at [19, 13] on icon at bounding box center [21, 17] width 7 height 8
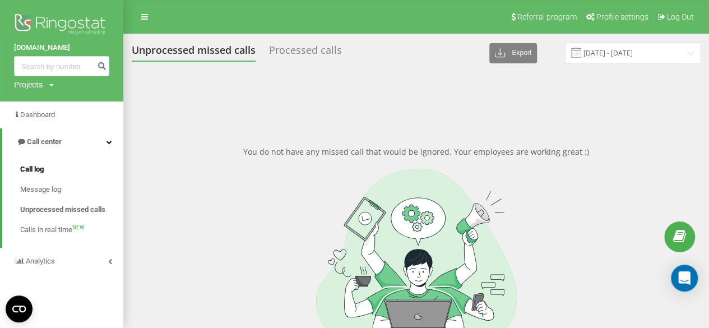
click at [46, 172] on link "Call log" at bounding box center [71, 169] width 103 height 20
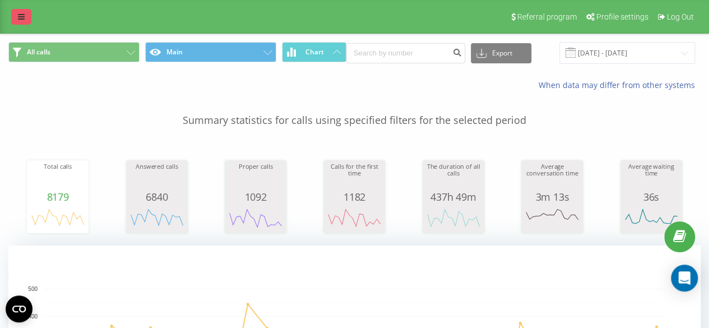
click at [24, 22] on link at bounding box center [21, 17] width 20 height 16
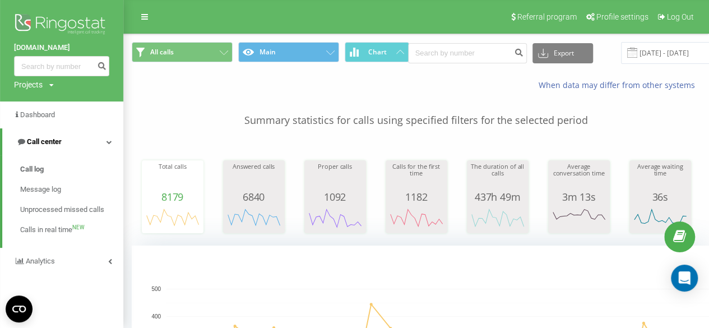
click at [50, 147] on span "Call center" at bounding box center [38, 141] width 45 height 11
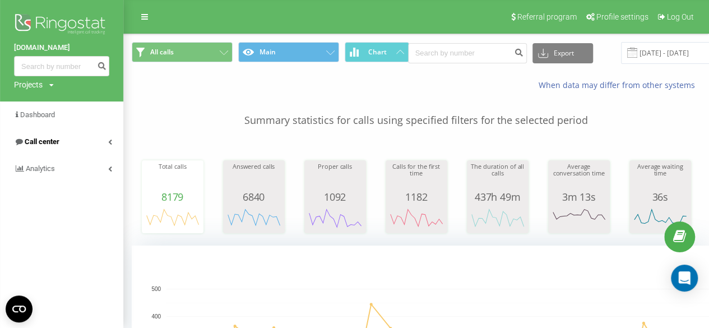
click at [46, 149] on link "Call center" at bounding box center [61, 141] width 123 height 27
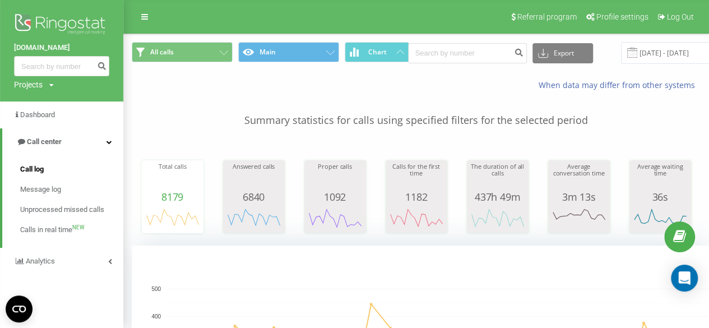
click at [40, 173] on span "Call log" at bounding box center [32, 169] width 24 height 11
click at [44, 227] on span "Calls in real time" at bounding box center [46, 229] width 53 height 11
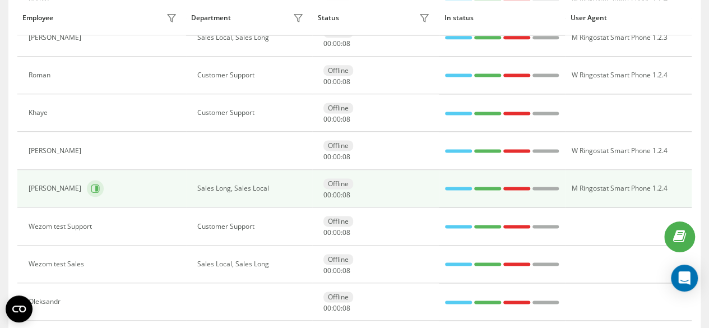
scroll to position [728, 0]
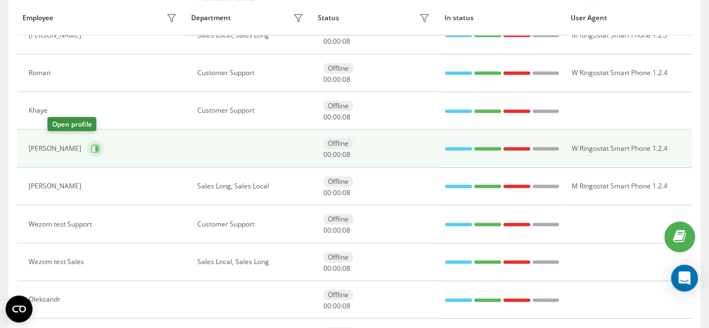
click at [91, 144] on icon at bounding box center [95, 148] width 9 height 9
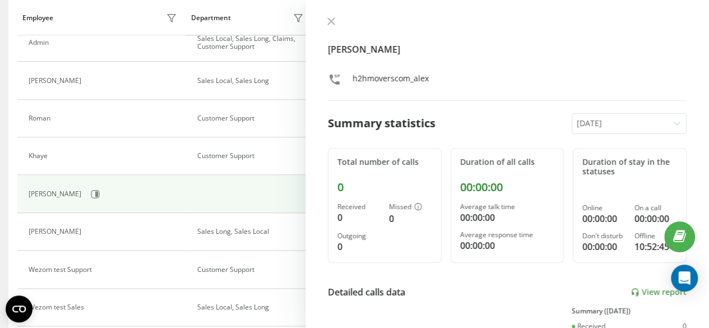
scroll to position [616, 0]
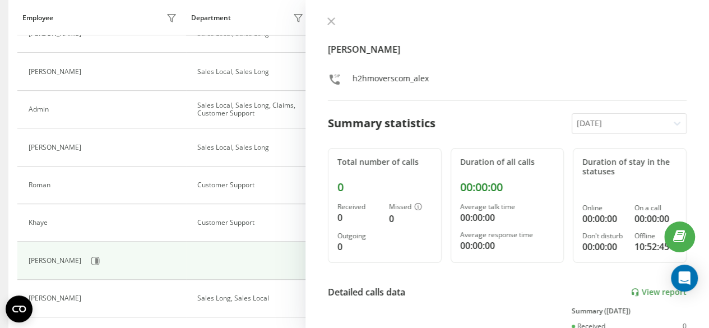
click at [599, 127] on div at bounding box center [620, 123] width 87 height 13
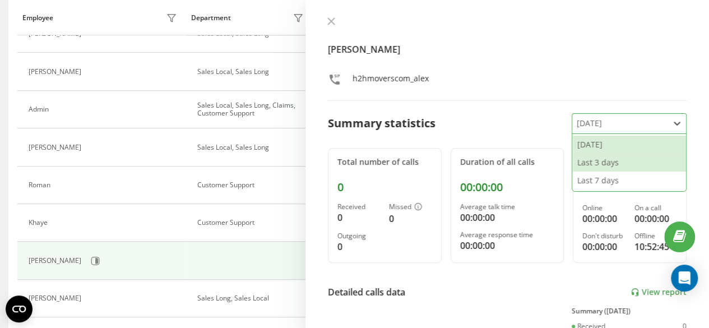
click at [602, 156] on div "Last 3 days" at bounding box center [629, 163] width 114 height 18
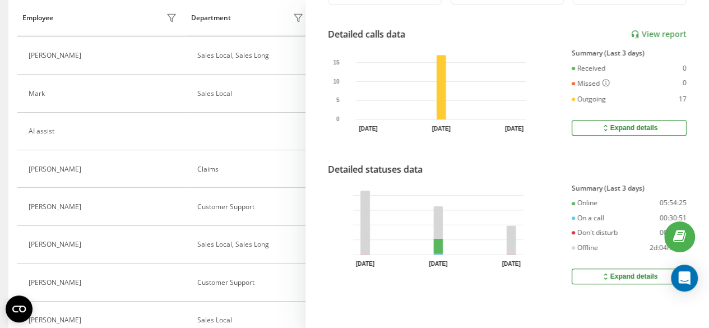
scroll to position [214, 0]
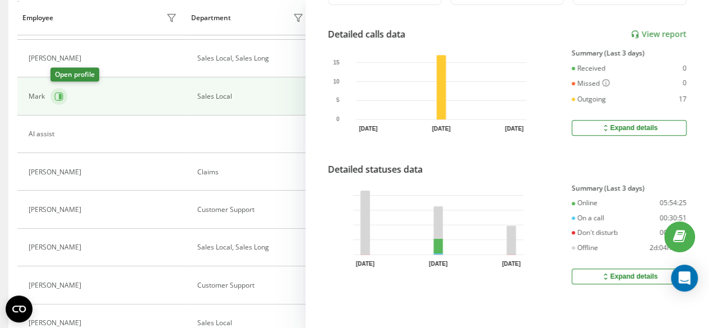
click at [54, 96] on button at bounding box center [58, 96] width 17 height 17
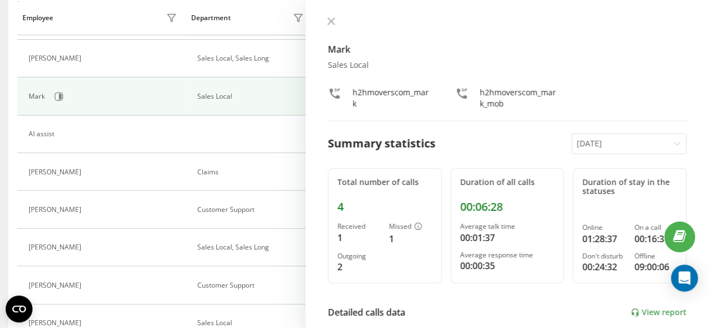
click at [588, 150] on div "[DATE]" at bounding box center [620, 144] width 96 height 20
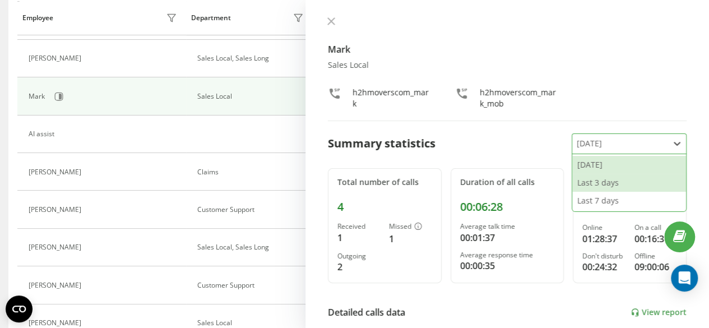
click at [592, 184] on div "Last 3 days" at bounding box center [629, 183] width 114 height 18
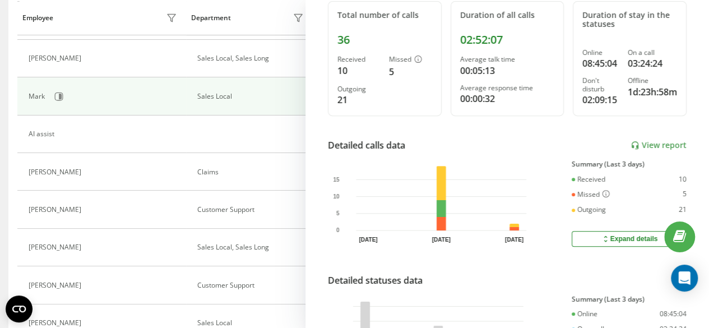
scroll to position [224, 0]
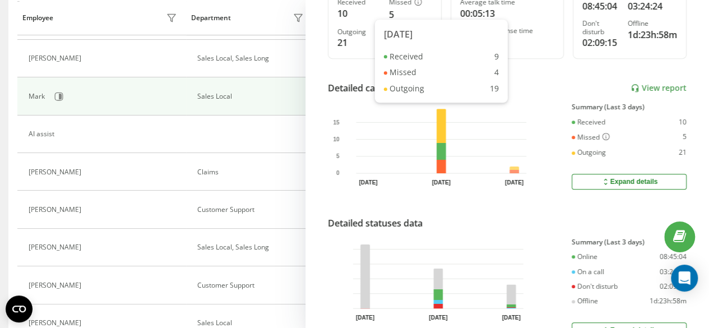
click at [443, 166] on rect at bounding box center [442, 141] width 10 height 64
click at [587, 178] on button "Expand details" at bounding box center [629, 182] width 115 height 16
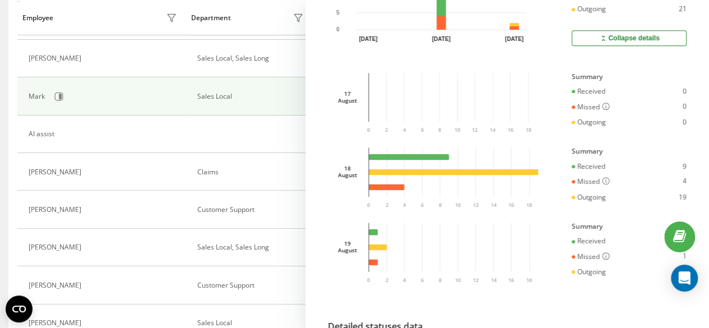
scroll to position [392, 0]
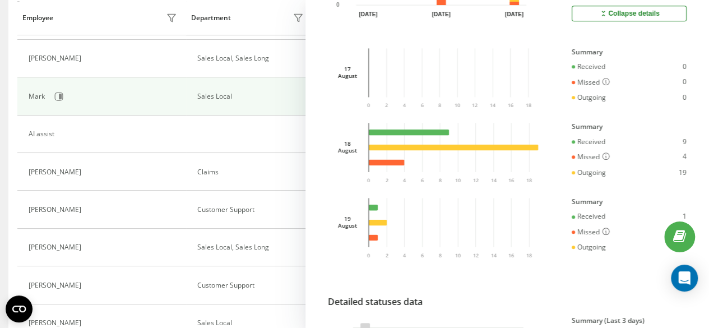
click at [384, 132] on rect at bounding box center [409, 132] width 80 height 6
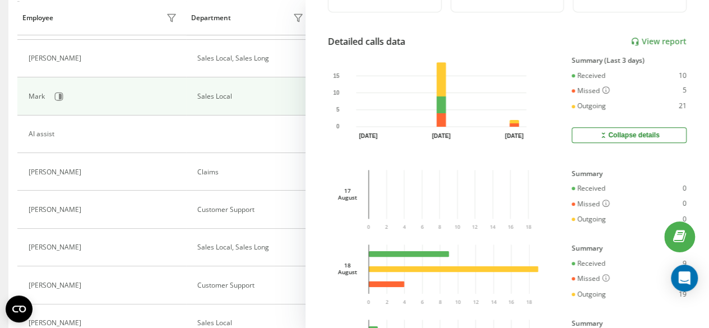
scroll to position [224, 0]
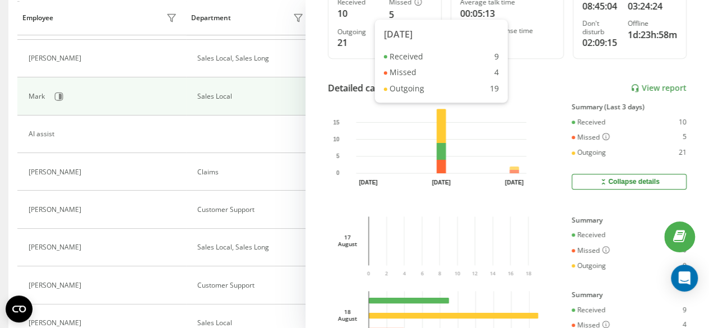
click at [444, 165] on rect at bounding box center [442, 141] width 10 height 64
click at [428, 84] on div "Detailed calls data View report" at bounding box center [507, 87] width 359 height 13
click at [453, 135] on icon "[DATE] Aug [DATE] 0 5 10 15" at bounding box center [431, 143] width 190 height 81
click at [447, 137] on icon "[DATE] Aug [DATE] 0 5 10 15" at bounding box center [431, 143] width 190 height 81
click at [638, 91] on link "View report" at bounding box center [658, 88] width 56 height 10
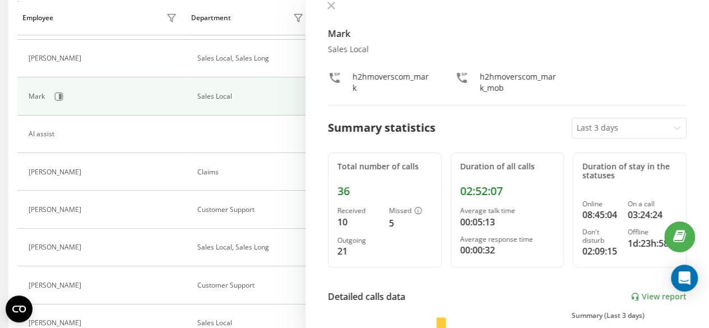
scroll to position [0, 0]
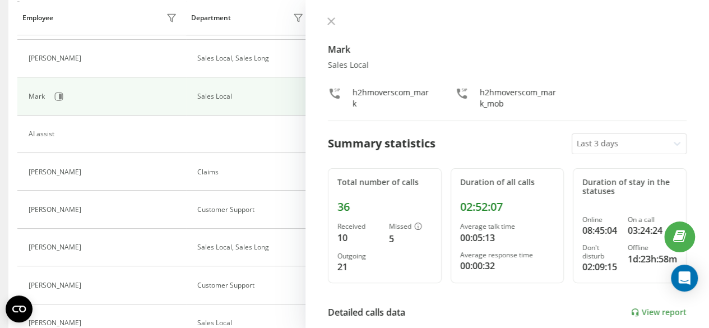
click at [591, 144] on div at bounding box center [620, 143] width 87 height 13
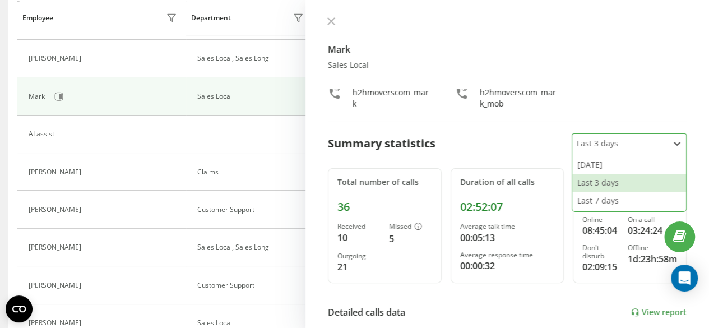
click at [597, 182] on div "Last 3 days" at bounding box center [629, 183] width 114 height 18
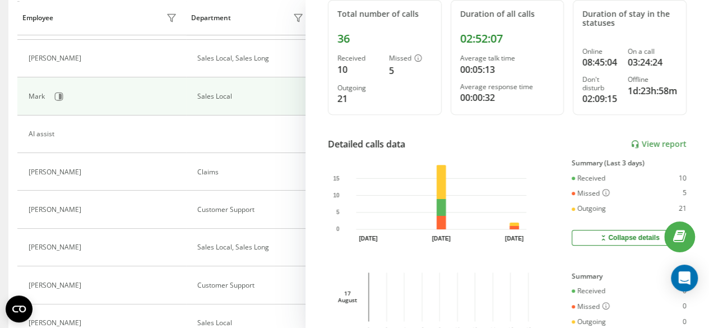
scroll to position [224, 0]
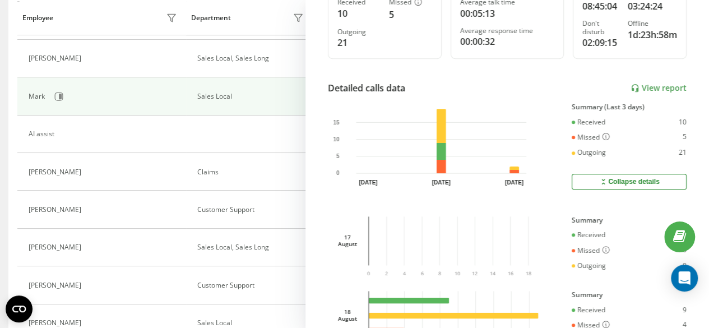
click at [610, 181] on div "Collapse details" at bounding box center [628, 181] width 61 height 9
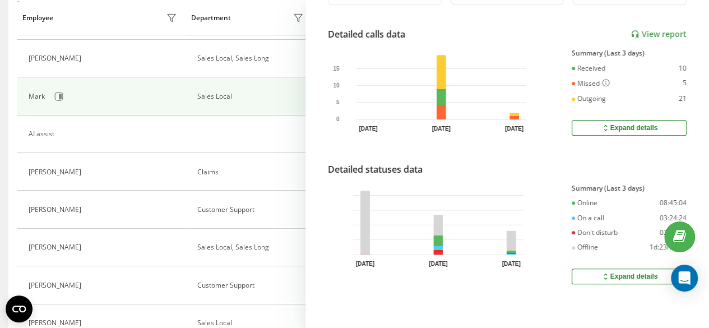
scroll to position [284, 0]
click at [590, 120] on button "Expand details" at bounding box center [629, 128] width 115 height 16
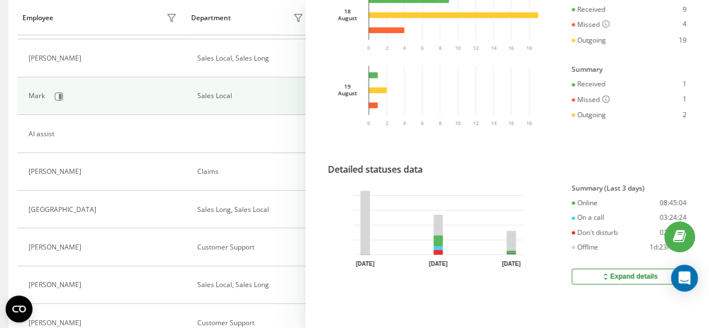
scroll to position [530, 0]
click at [601, 272] on icon at bounding box center [606, 276] width 10 height 9
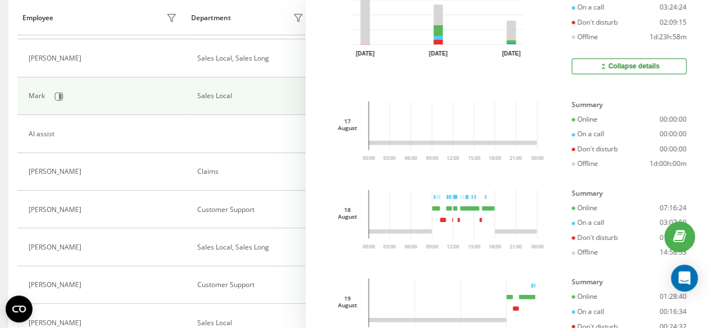
scroll to position [796, 0]
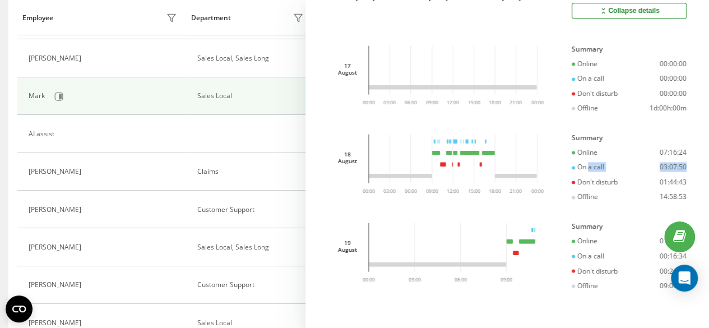
drag, startPoint x: 681, startPoint y: 161, endPoint x: 581, endPoint y: 166, distance: 100.4
click at [581, 166] on div "Mark Sales Local h2hmoverscom_mark h2hmoverscom_mark_mob Summary statistics Las…" at bounding box center [506, 164] width 403 height 328
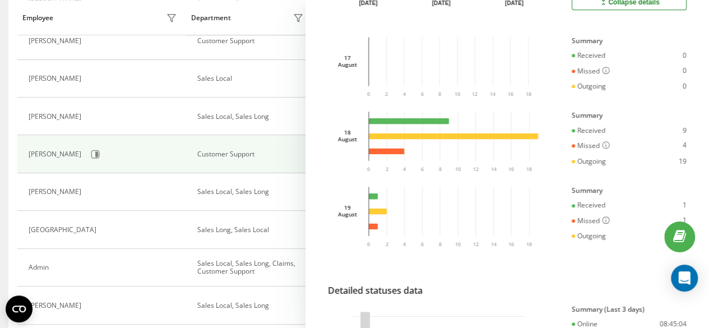
scroll to position [448, 0]
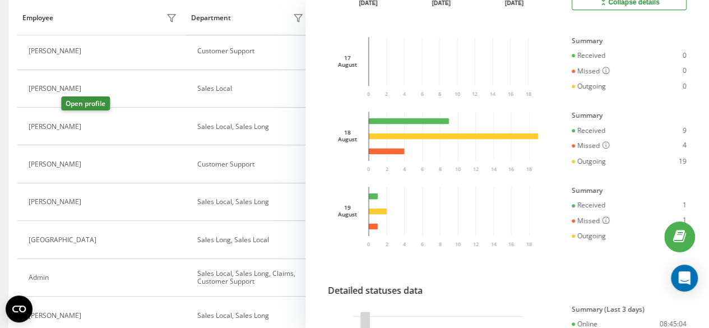
click at [90, 128] on icon at bounding box center [94, 126] width 8 height 8
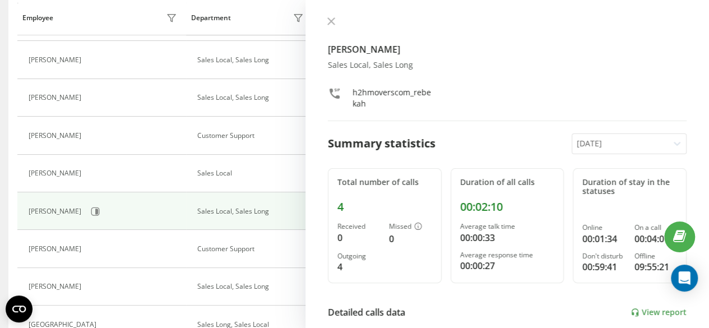
scroll to position [336, 0]
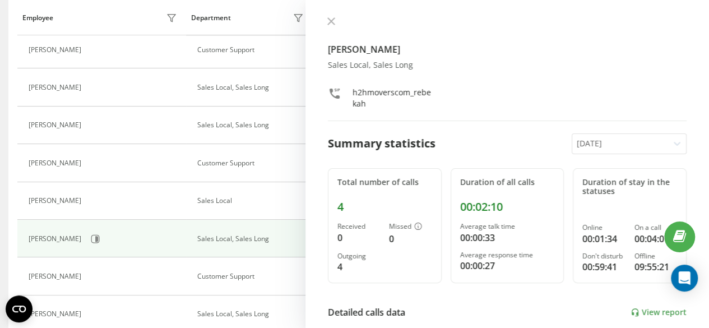
click at [587, 144] on div at bounding box center [620, 143] width 87 height 13
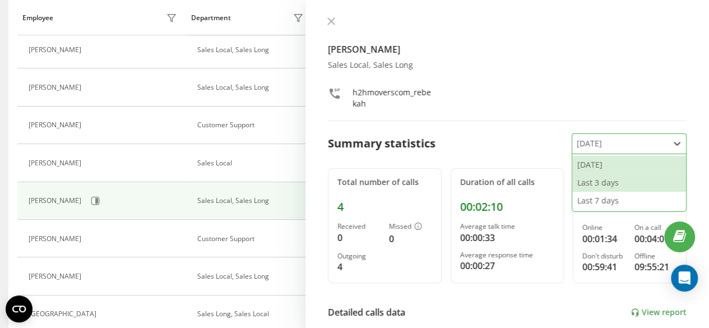
click at [597, 180] on div "Last 3 days" at bounding box center [629, 183] width 114 height 18
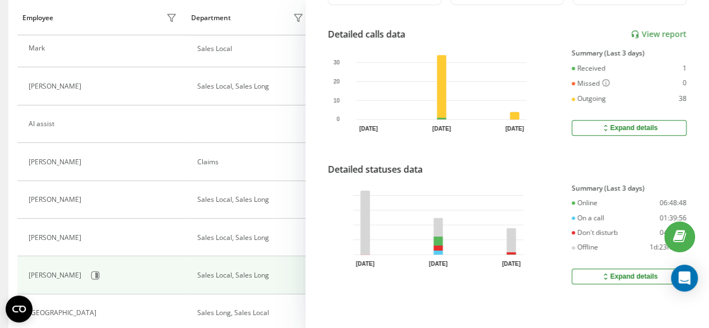
scroll to position [0, 0]
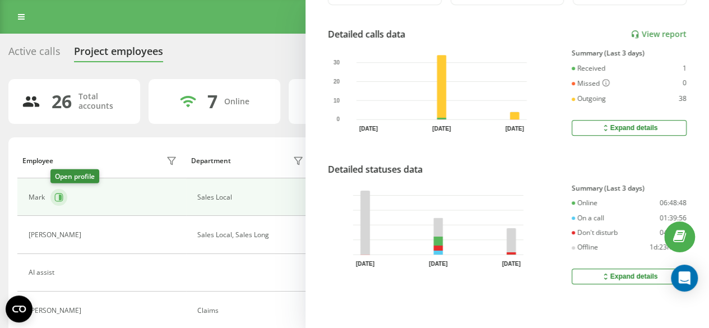
click at [56, 197] on icon at bounding box center [58, 197] width 9 height 9
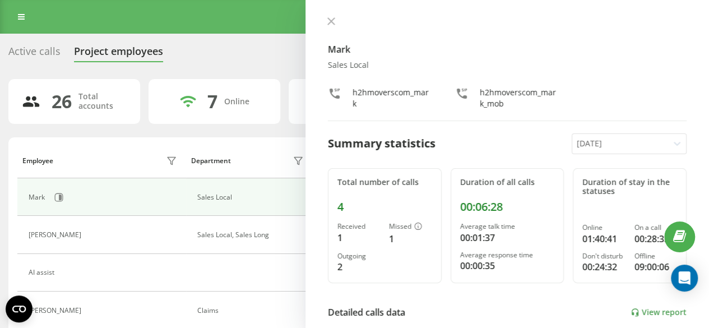
click at [572, 144] on div "[DATE]" at bounding box center [620, 144] width 96 height 20
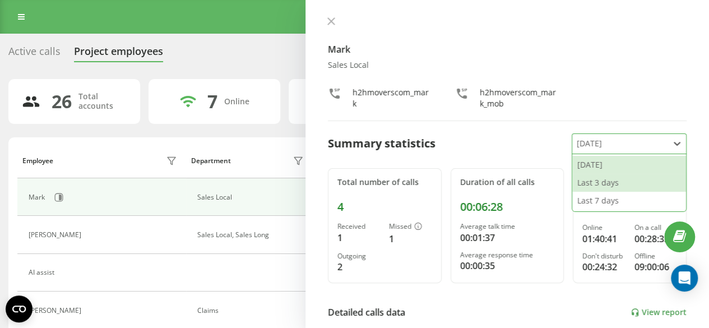
click at [578, 181] on div "Last 3 days" at bounding box center [629, 183] width 114 height 18
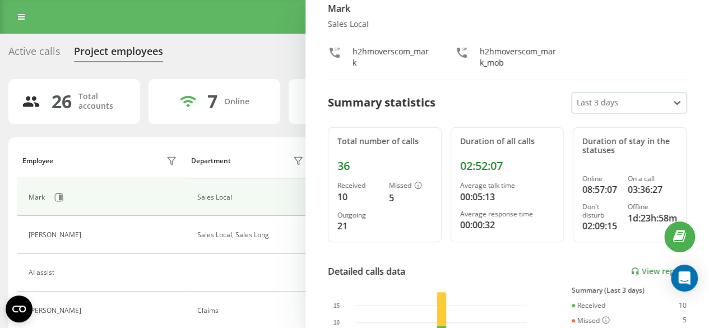
scroll to position [56, 0]
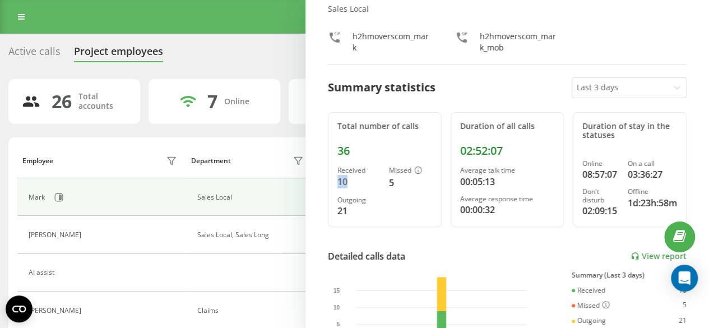
drag, startPoint x: 358, startPoint y: 184, endPoint x: 334, endPoint y: 185, distance: 23.6
click at [332, 183] on div "Total number of calls 36 Received 10 Missed 5 Outgoing 21" at bounding box center [385, 169] width 114 height 115
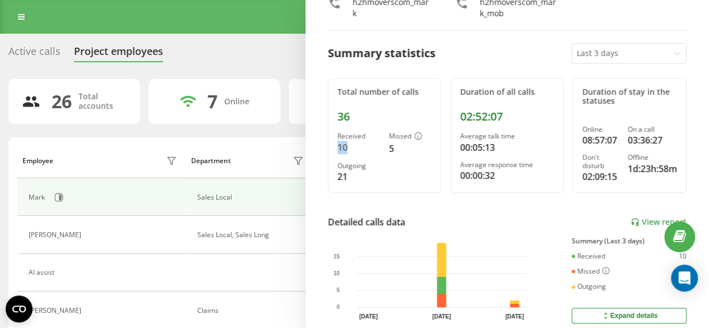
scroll to position [112, 0]
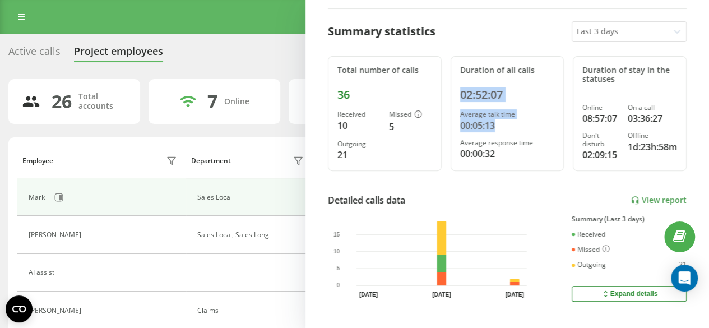
drag, startPoint x: 495, startPoint y: 127, endPoint x: 490, endPoint y: 103, distance: 25.3
click at [451, 90] on div "Duration of all calls 02:52:07 Average talk time 00:05:13 Average response time…" at bounding box center [508, 113] width 114 height 115
click at [511, 101] on div "Duration of all calls 02:52:07 Average talk time 00:05:13 Average response time…" at bounding box center [508, 113] width 114 height 115
click at [511, 139] on div "Average response time" at bounding box center [507, 143] width 95 height 8
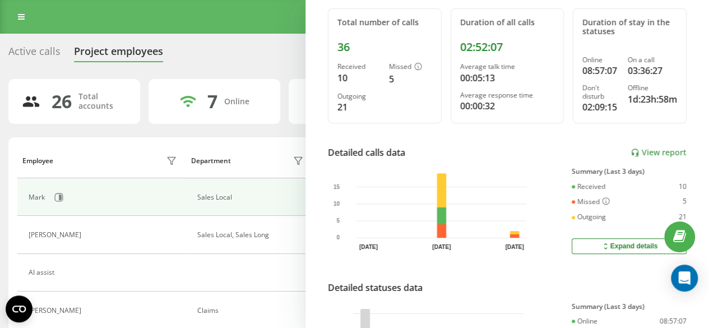
scroll to position [224, 0]
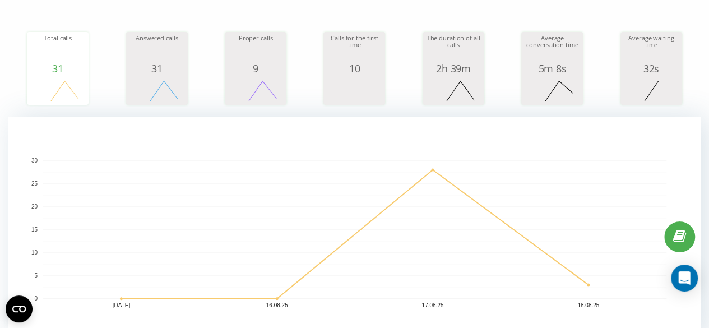
scroll to position [56, 0]
